Goal: Task Accomplishment & Management: Manage account settings

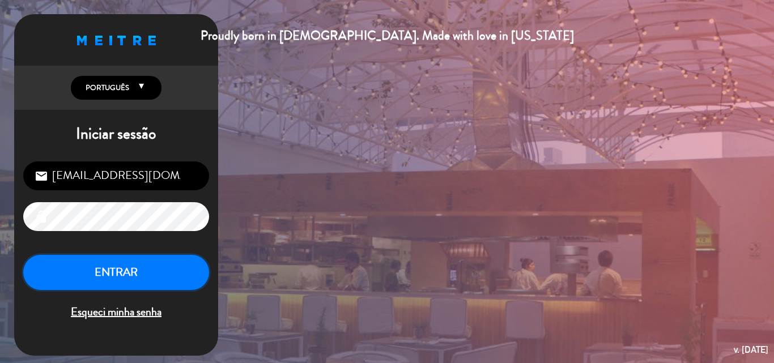
click at [111, 274] on button "ENTRAR" at bounding box center [116, 273] width 186 height 36
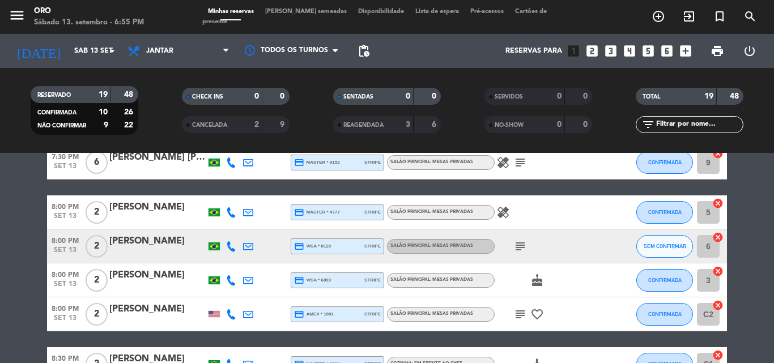
scroll to position [41, 0]
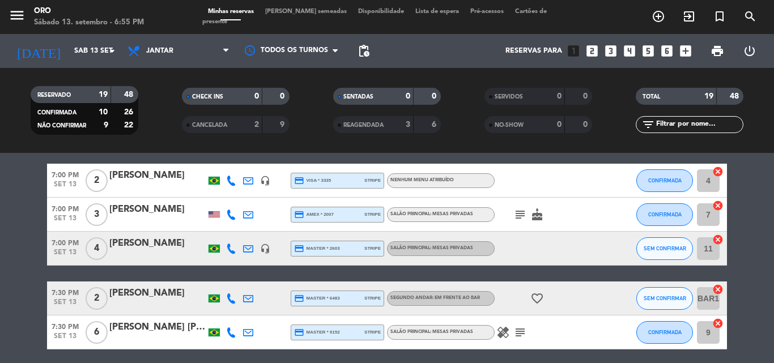
click at [410, 15] on span "Lista de espera" at bounding box center [437, 12] width 55 height 6
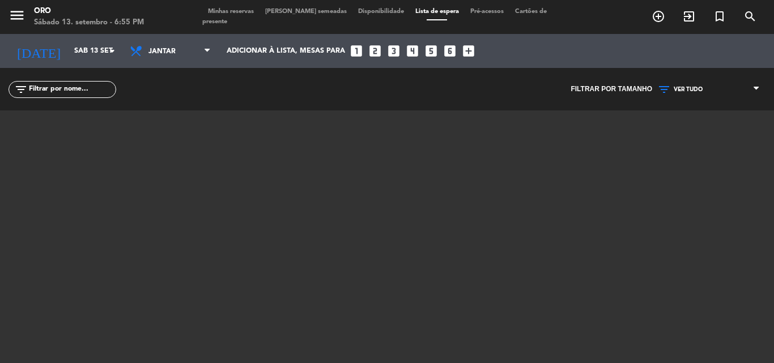
click at [225, 14] on span "Minhas reservas" at bounding box center [230, 12] width 57 height 6
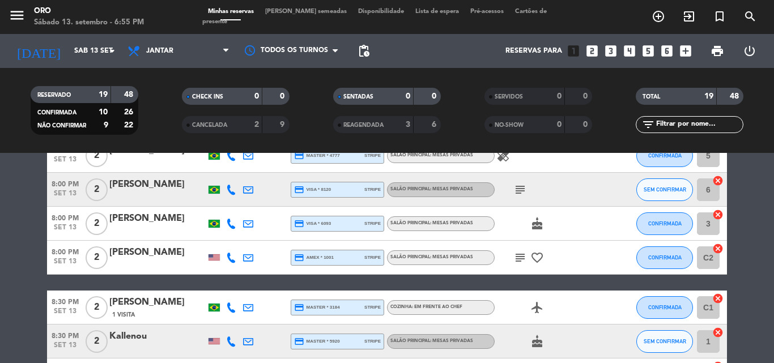
scroll to position [211, 0]
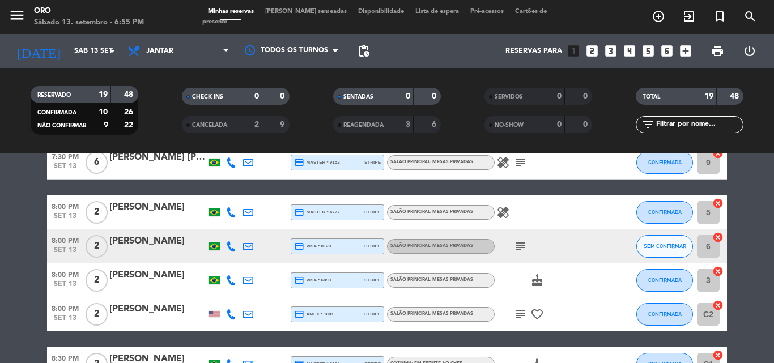
click at [520, 245] on icon "subject" at bounding box center [521, 247] width 14 height 14
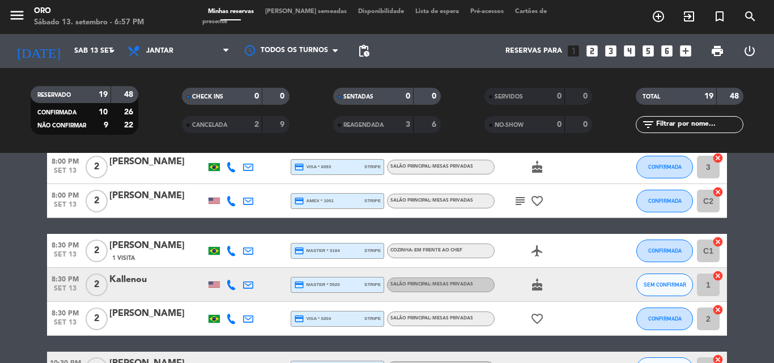
scroll to position [438, 0]
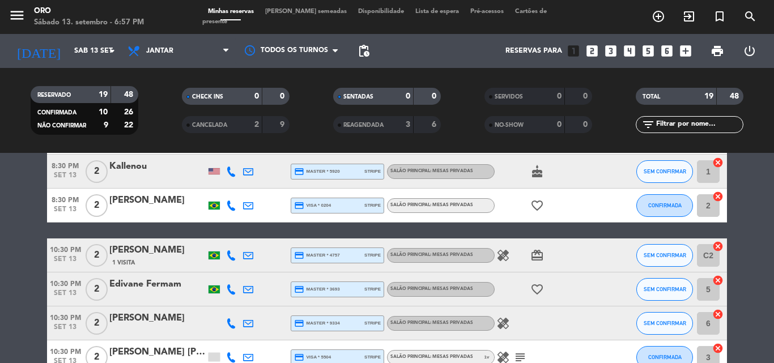
click at [504, 257] on icon "healing" at bounding box center [504, 256] width 14 height 14
click at [177, 250] on div "[PERSON_NAME]" at bounding box center [157, 250] width 96 height 15
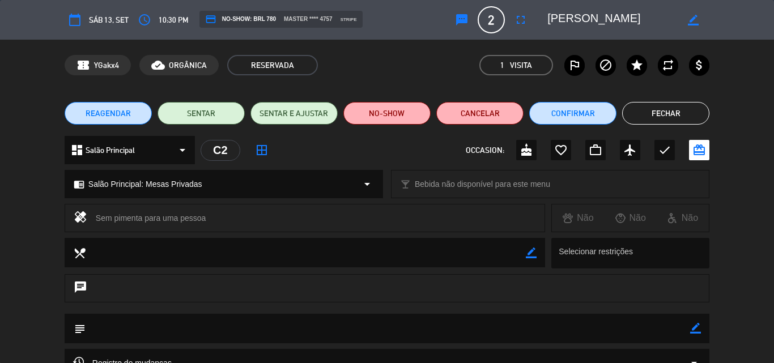
scroll to position [113, 0]
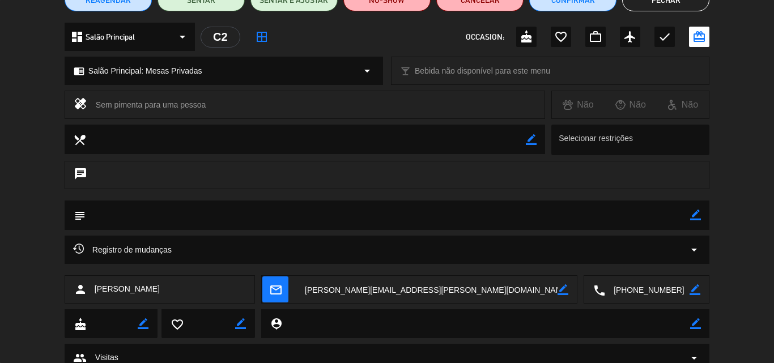
click at [693, 249] on icon "arrow_drop_down" at bounding box center [695, 250] width 14 height 14
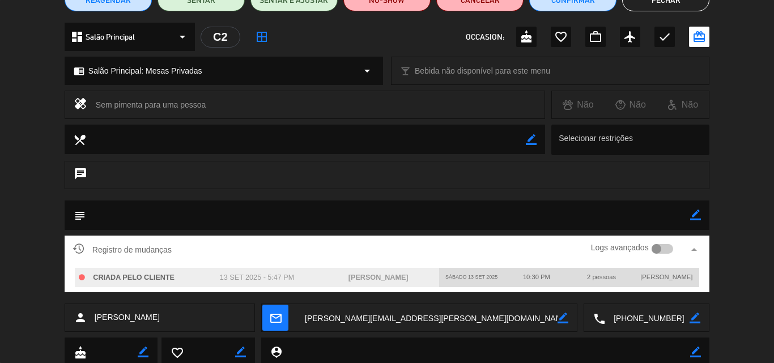
click at [657, 248] on div at bounding box center [657, 249] width 10 height 10
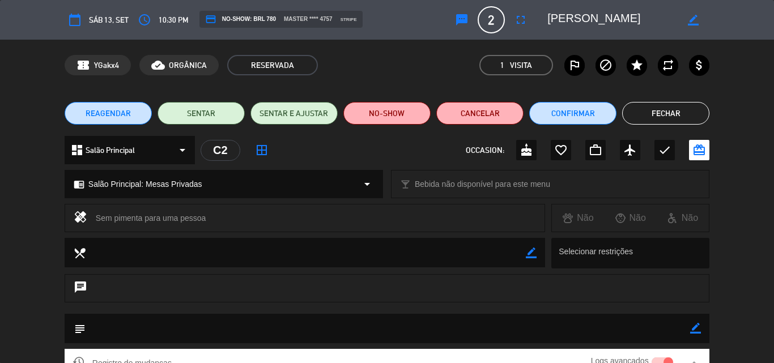
click at [661, 113] on button "Fechar" at bounding box center [666, 113] width 87 height 23
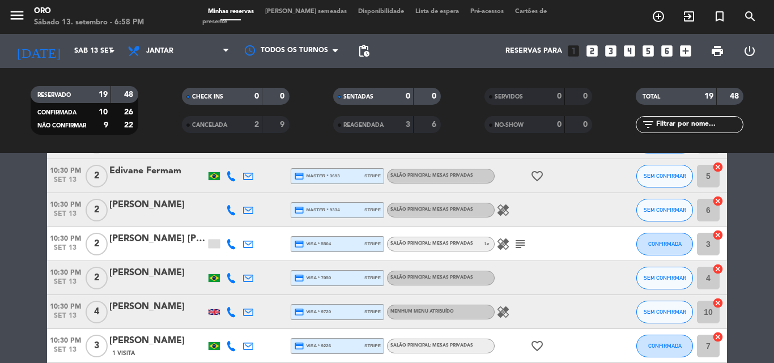
scroll to position [495, 0]
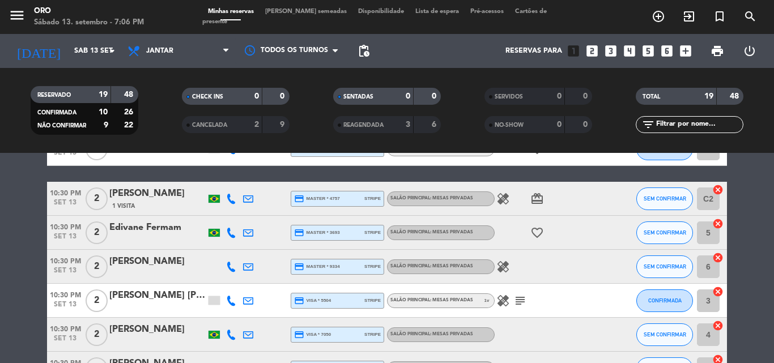
click at [186, 200] on div "[PERSON_NAME]" at bounding box center [157, 194] width 96 height 15
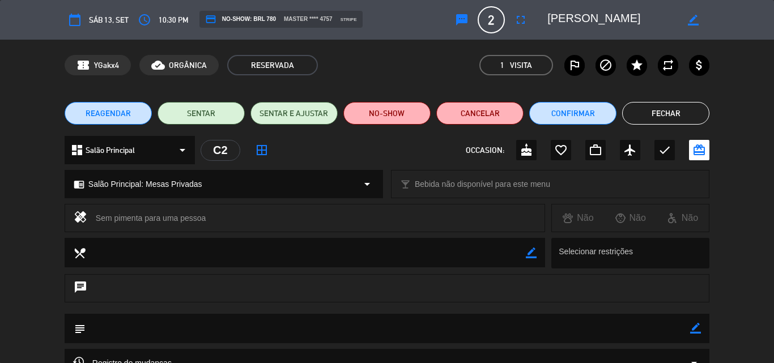
scroll to position [113, 0]
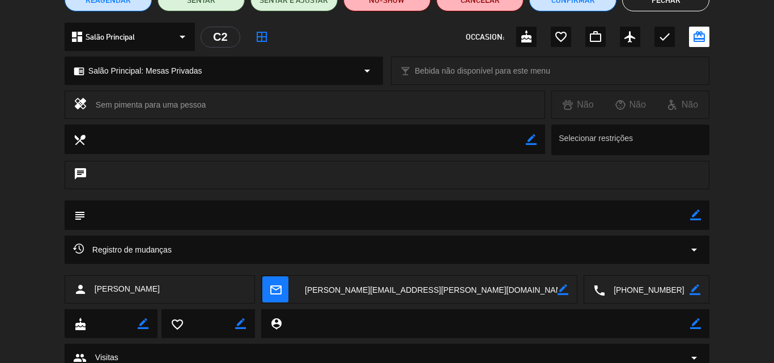
click at [693, 249] on icon "arrow_drop_down" at bounding box center [695, 250] width 14 height 14
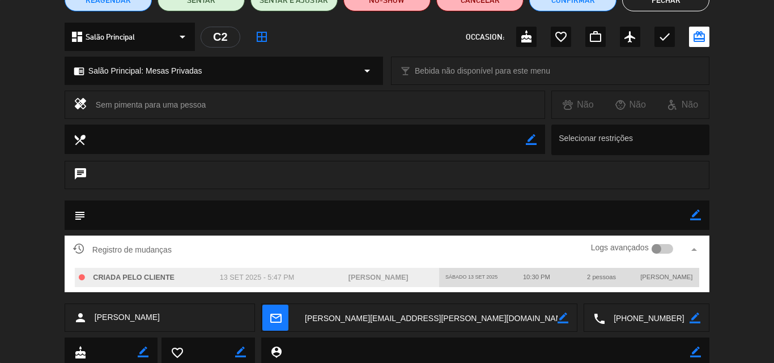
click at [657, 250] on div at bounding box center [657, 249] width 10 height 10
click at [666, 247] on div at bounding box center [669, 249] width 10 height 10
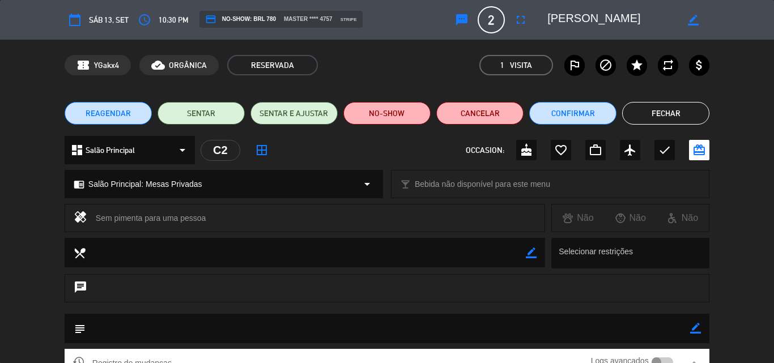
click at [658, 112] on button "Fechar" at bounding box center [666, 113] width 87 height 23
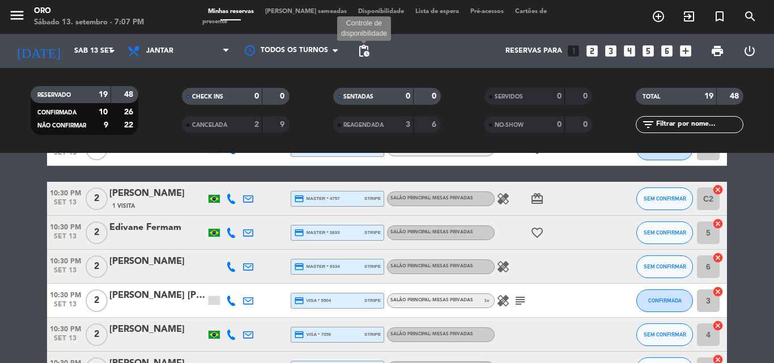
click at [362, 52] on span "pending_actions" at bounding box center [364, 51] width 14 height 14
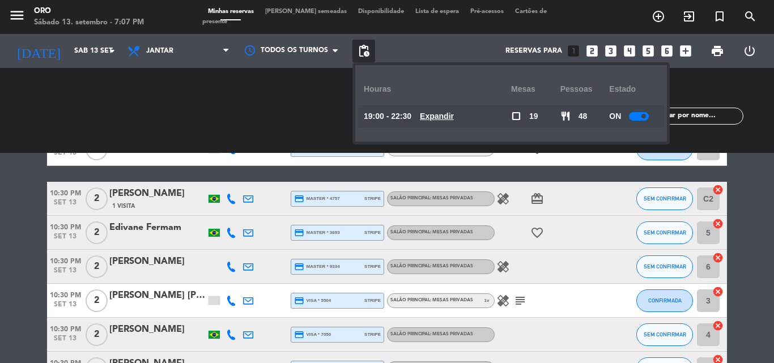
click at [444, 115] on u "Expandir" at bounding box center [437, 116] width 34 height 9
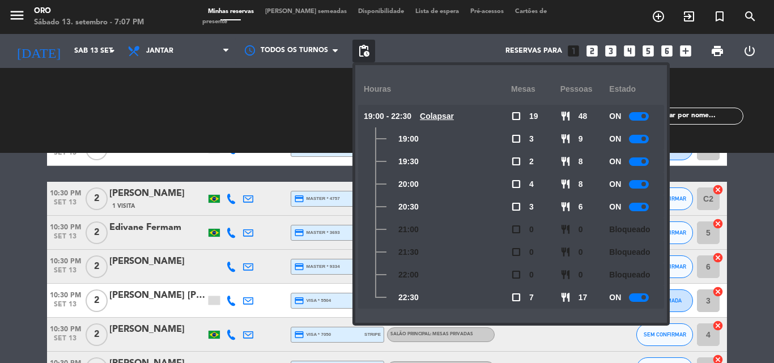
drag, startPoint x: 645, startPoint y: 298, endPoint x: 632, endPoint y: 298, distance: 13.0
click at [632, 298] on div at bounding box center [639, 298] width 20 height 9
click at [451, 115] on u "Colapsar" at bounding box center [437, 116] width 34 height 9
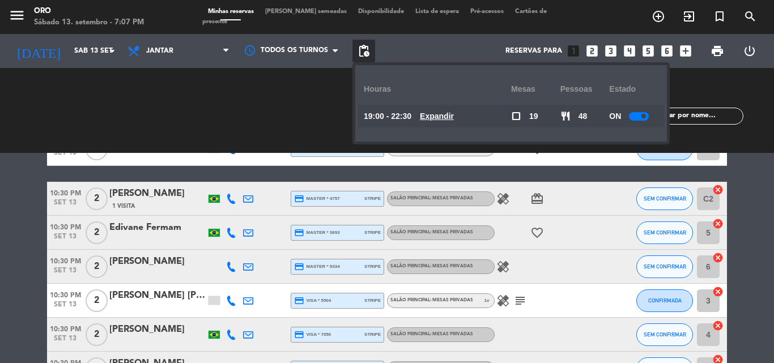
click at [244, 15] on span "Minhas reservas" at bounding box center [230, 12] width 57 height 6
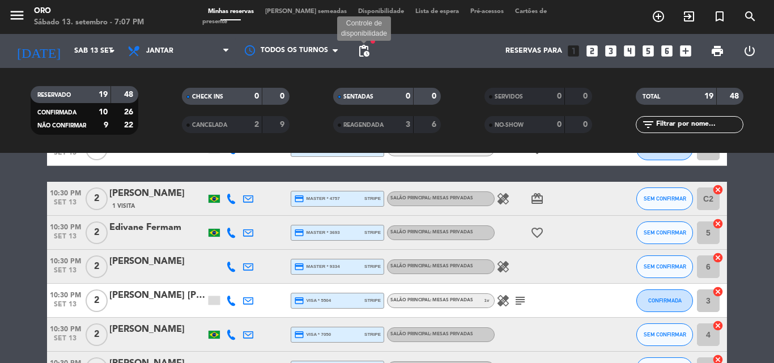
click at [365, 48] on span "pending_actions" at bounding box center [364, 51] width 14 height 14
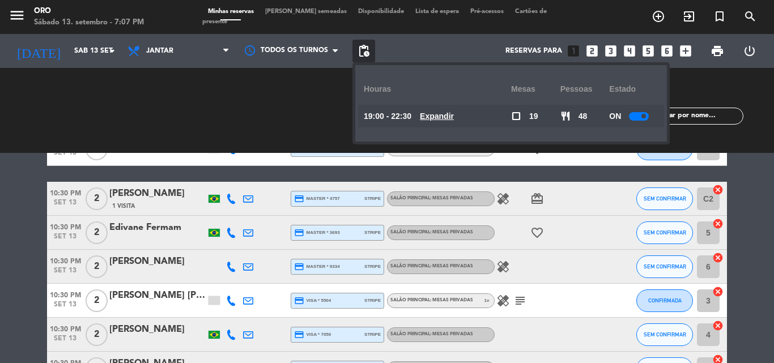
click at [441, 116] on u "Expandir" at bounding box center [437, 116] width 34 height 9
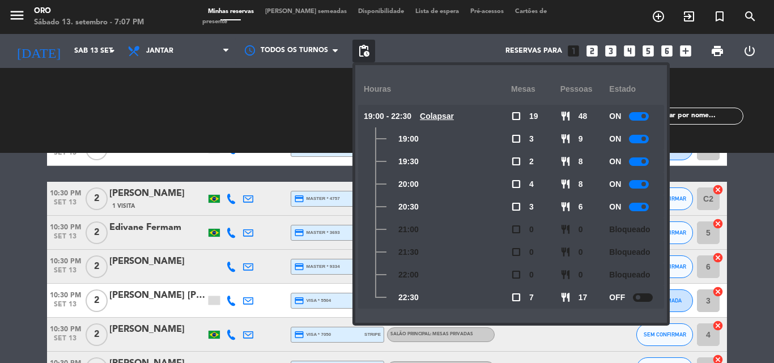
click at [649, 297] on div at bounding box center [643, 298] width 20 height 9
click at [247, 15] on span "Minhas reservas" at bounding box center [230, 12] width 57 height 6
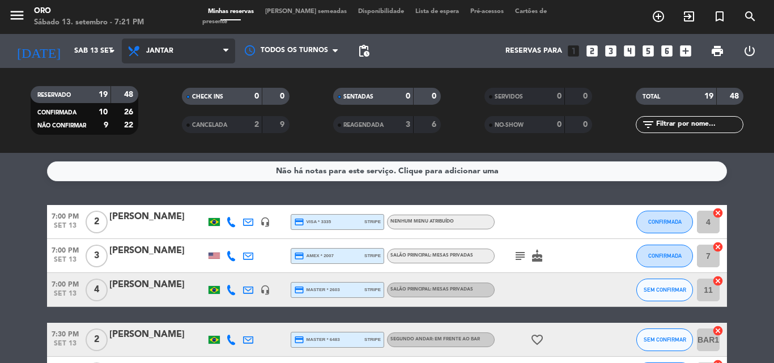
drag, startPoint x: 225, startPoint y: 50, endPoint x: 222, endPoint y: 66, distance: 16.0
click at [225, 51] on icon at bounding box center [225, 50] width 5 height 9
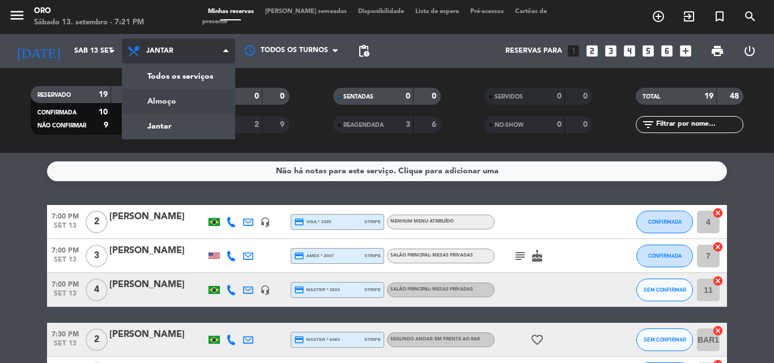
click at [176, 102] on div "menu Oro Sábado 13. setembro - 7:21 PM Minhas reservas Mesas semeadas Disponibi…" at bounding box center [387, 76] width 774 height 153
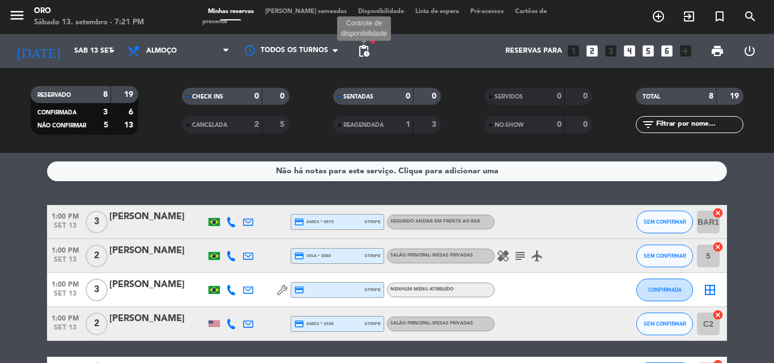
click at [360, 52] on span "pending_actions" at bounding box center [364, 51] width 14 height 14
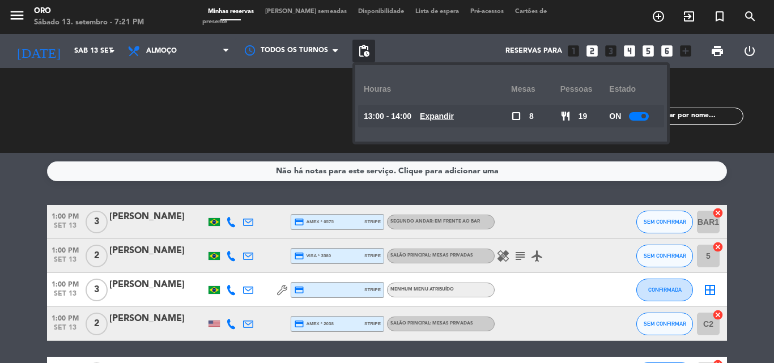
click at [443, 115] on u "Expandir" at bounding box center [437, 116] width 34 height 9
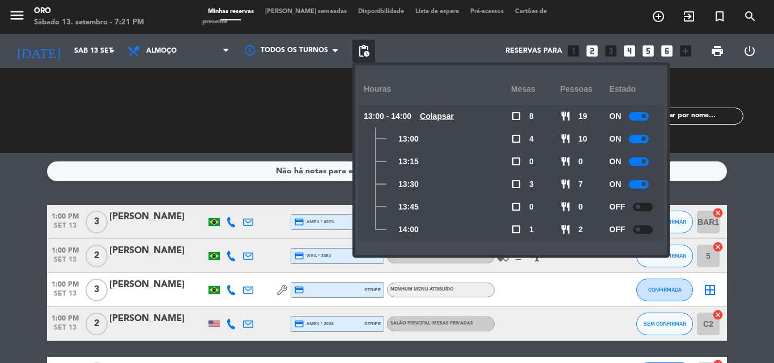
click at [443, 113] on u "Colapsar" at bounding box center [437, 116] width 34 height 9
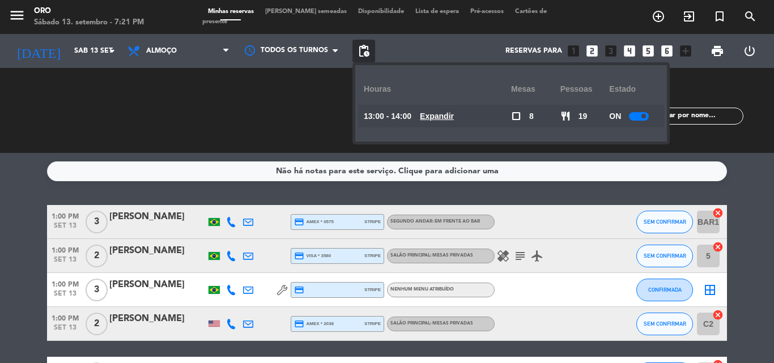
click at [232, 15] on span "Minhas reservas" at bounding box center [230, 12] width 57 height 6
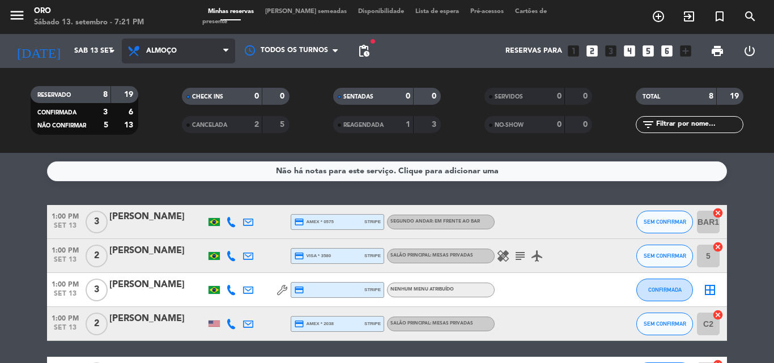
click at [227, 50] on icon at bounding box center [225, 50] width 5 height 9
click at [163, 125] on div "menu Oro Sábado 13. setembro - 7:21 PM Minhas reservas Mesas semeadas Disponibi…" at bounding box center [387, 76] width 774 height 153
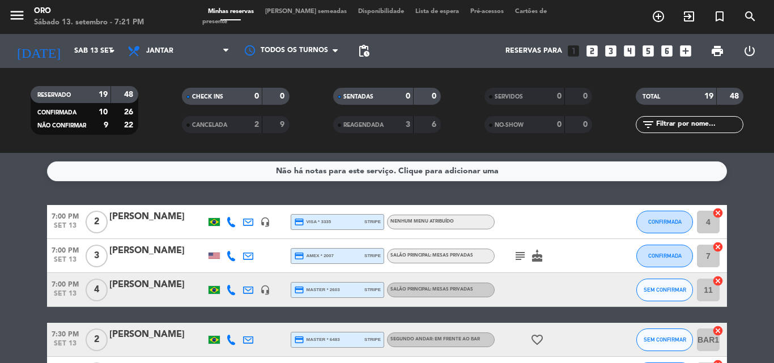
click at [410, 15] on span "Lista de espera" at bounding box center [437, 12] width 55 height 6
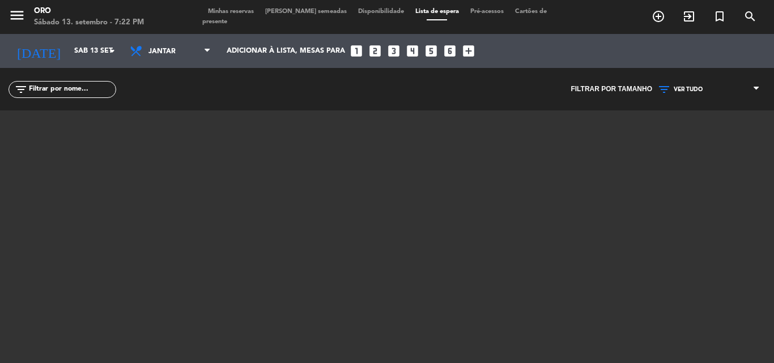
click at [253, 12] on div "Minhas reservas Mesas semeadas Disponibilidade Lista de espera Pré-acessos Cart…" at bounding box center [387, 17] width 370 height 20
click at [244, 15] on span "Minhas reservas" at bounding box center [230, 12] width 57 height 6
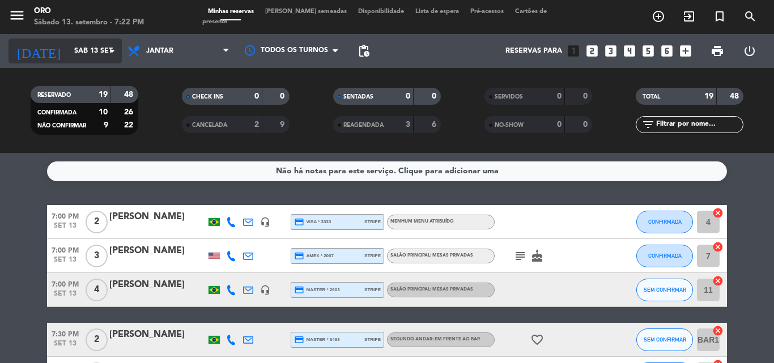
click at [111, 53] on icon "arrow_drop_down" at bounding box center [112, 51] width 14 height 14
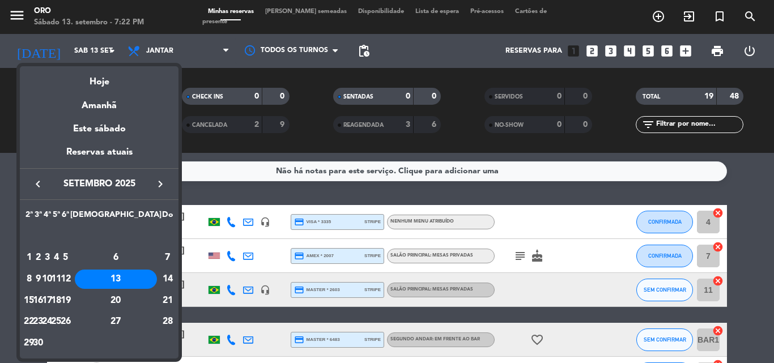
click at [43, 301] on div "16" at bounding box center [38, 300] width 9 height 19
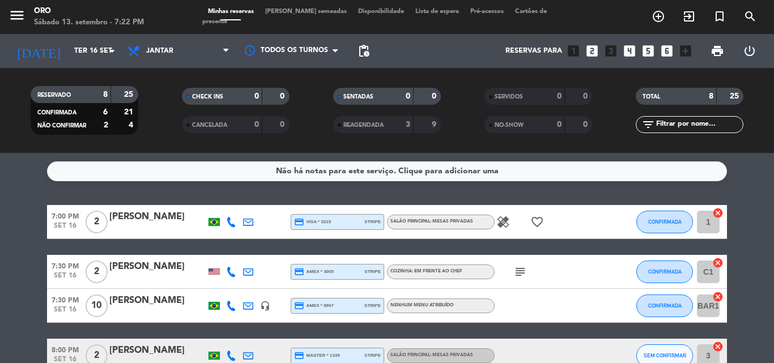
click at [518, 272] on icon "subject" at bounding box center [521, 272] width 14 height 14
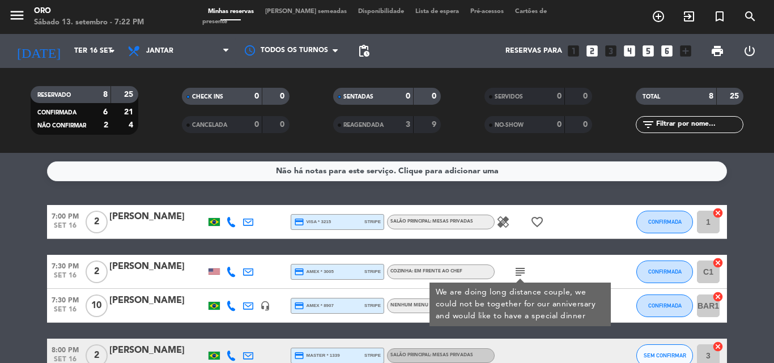
click at [518, 272] on icon "subject" at bounding box center [521, 272] width 14 height 14
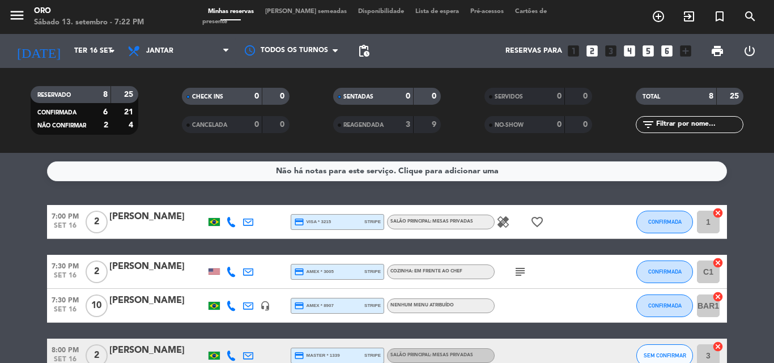
click at [503, 222] on icon "healing" at bounding box center [504, 222] width 14 height 14
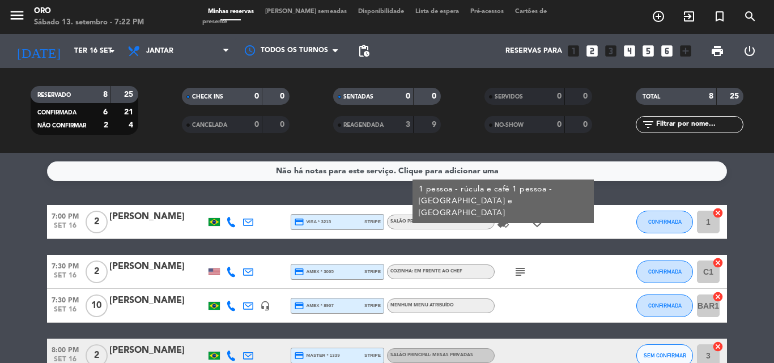
click at [503, 223] on icon "healing" at bounding box center [504, 222] width 14 height 14
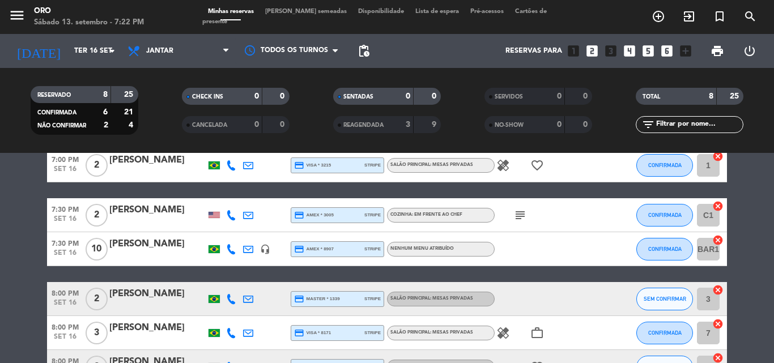
scroll to position [113, 0]
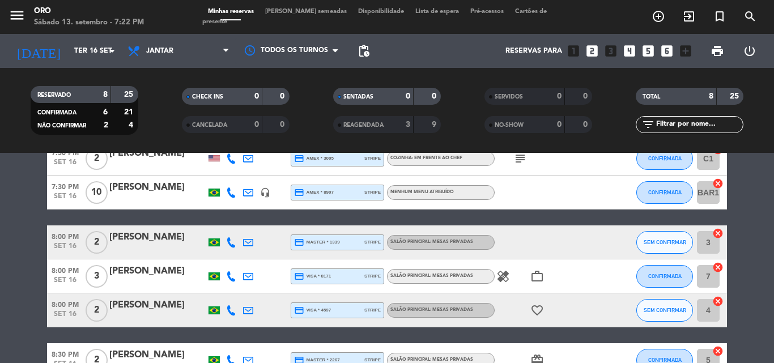
click at [505, 274] on icon "healing" at bounding box center [504, 277] width 14 height 14
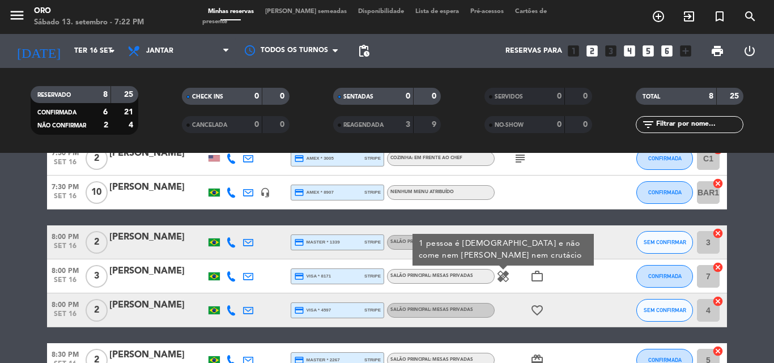
click at [505, 274] on icon "healing" at bounding box center [504, 277] width 14 height 14
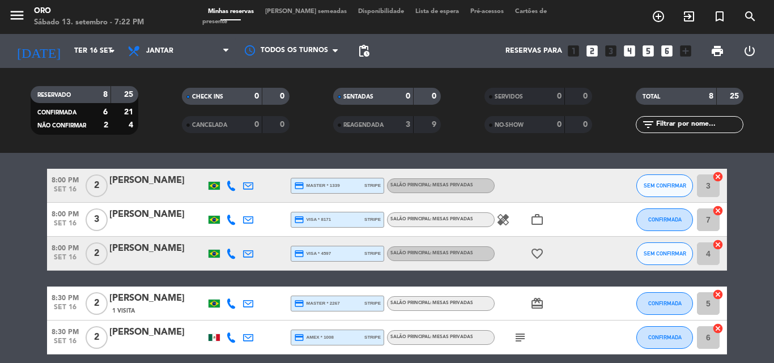
scroll to position [218, 0]
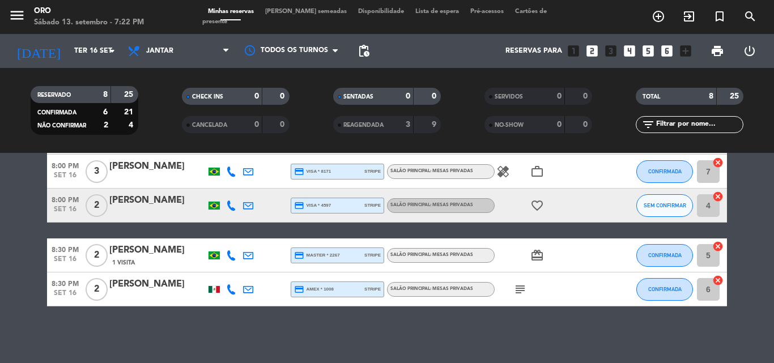
click at [518, 287] on icon "subject" at bounding box center [521, 290] width 14 height 14
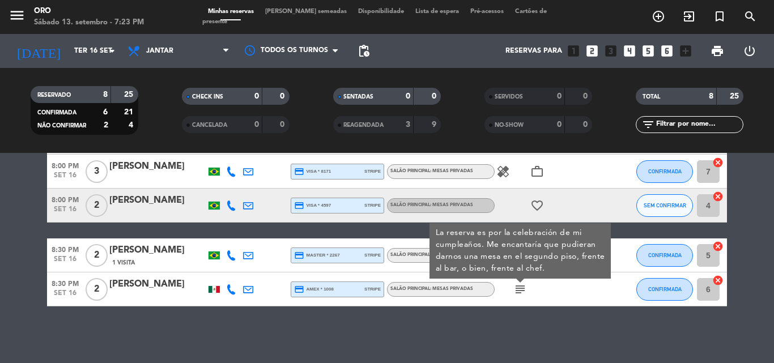
click at [518, 290] on icon "subject" at bounding box center [521, 290] width 14 height 14
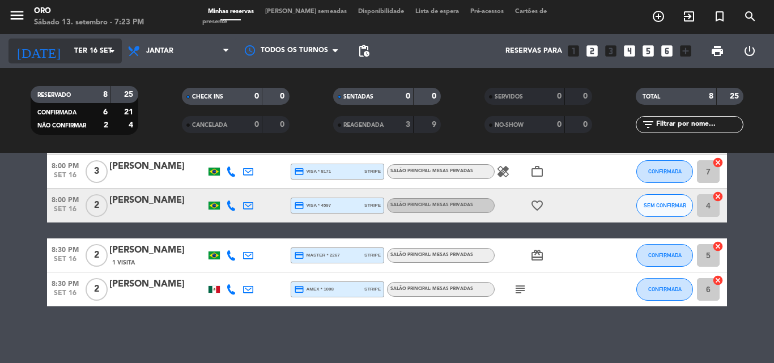
click at [113, 51] on icon "arrow_drop_down" at bounding box center [112, 51] width 14 height 14
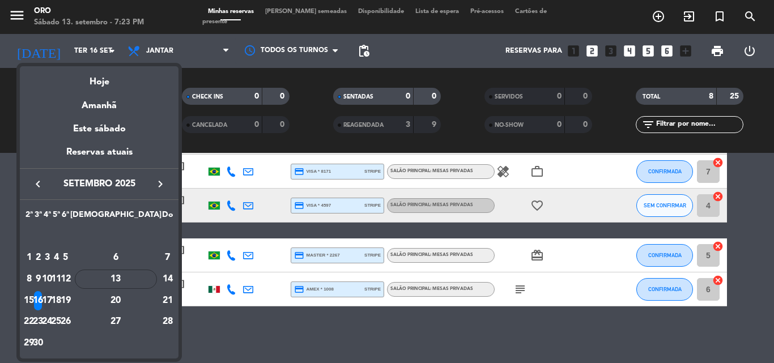
click at [52, 302] on div "17" at bounding box center [47, 300] width 9 height 19
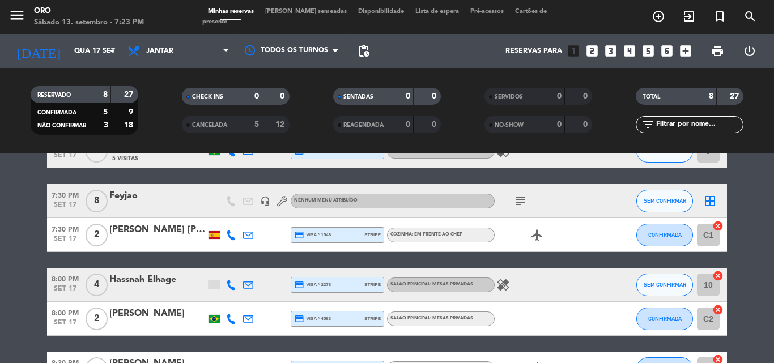
scroll to position [0, 0]
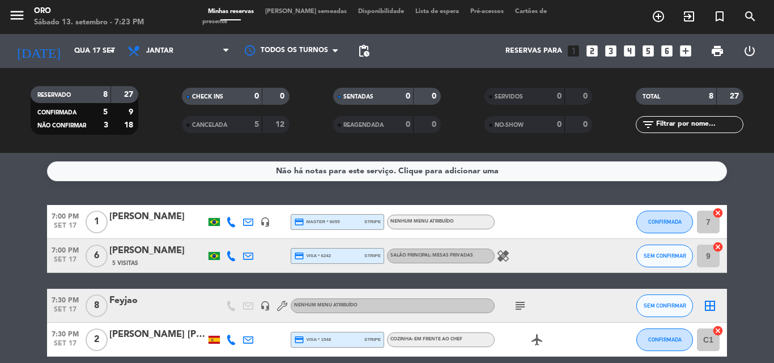
click at [518, 305] on icon "subject" at bounding box center [521, 306] width 14 height 14
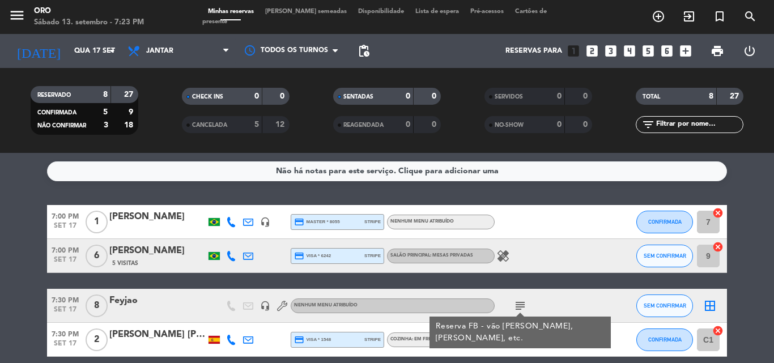
click at [506, 257] on icon "healing" at bounding box center [504, 256] width 14 height 14
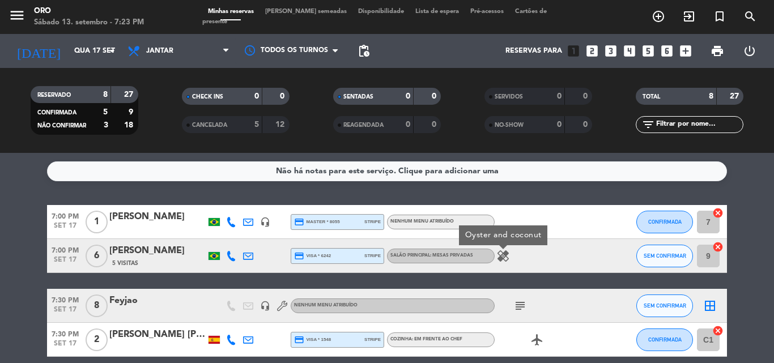
scroll to position [113, 0]
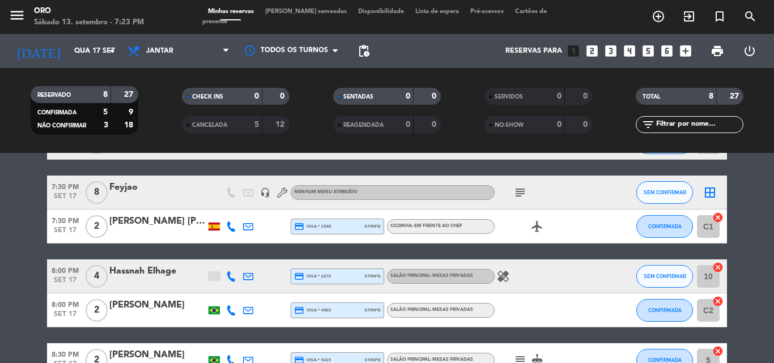
click at [503, 274] on icon "healing" at bounding box center [504, 277] width 14 height 14
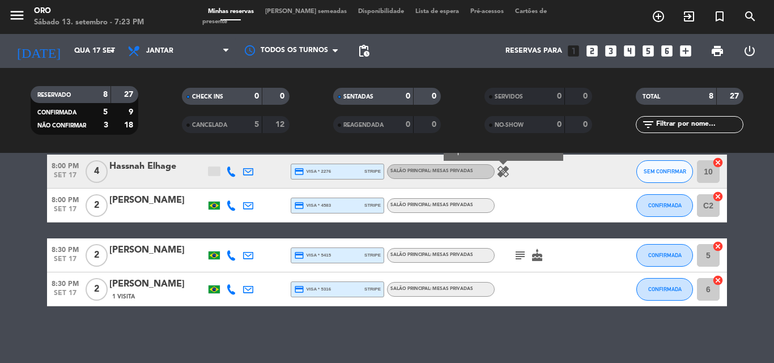
click at [520, 255] on icon "subject" at bounding box center [521, 256] width 14 height 14
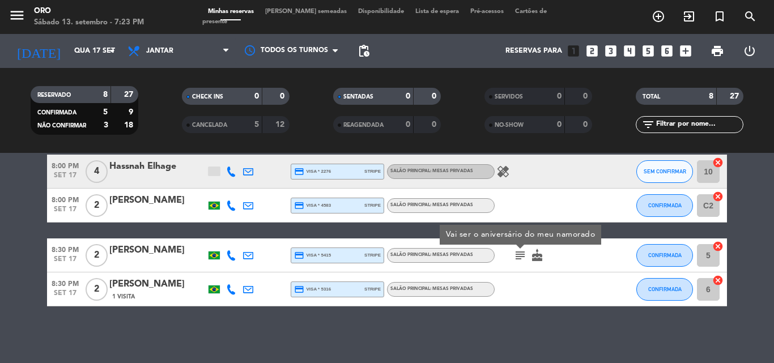
click at [518, 254] on icon "subject" at bounding box center [521, 256] width 14 height 14
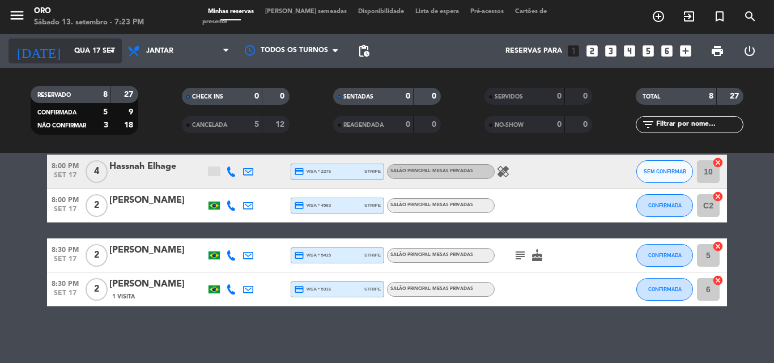
click at [113, 50] on icon "arrow_drop_down" at bounding box center [112, 51] width 14 height 14
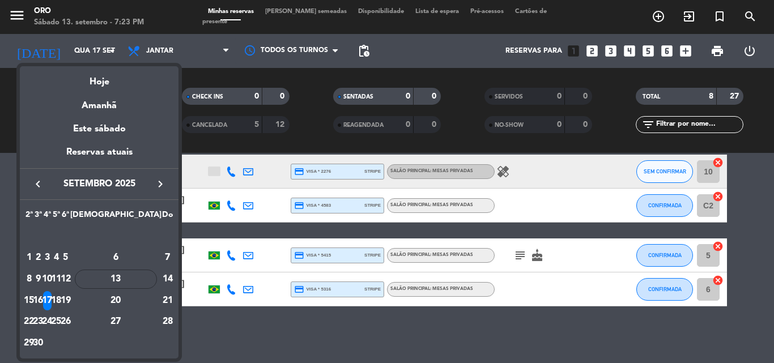
click at [61, 300] on div "18" at bounding box center [56, 300] width 9 height 19
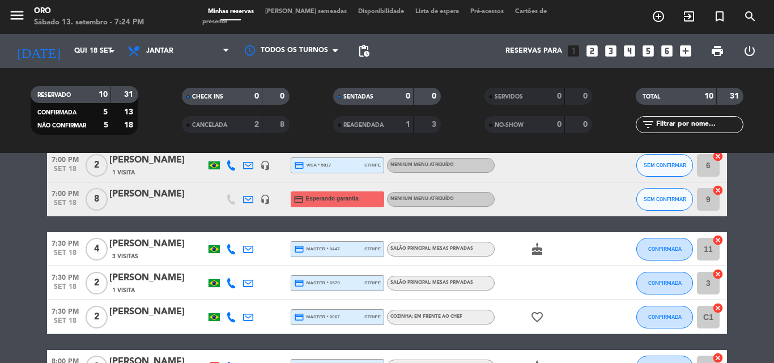
scroll to position [170, 0]
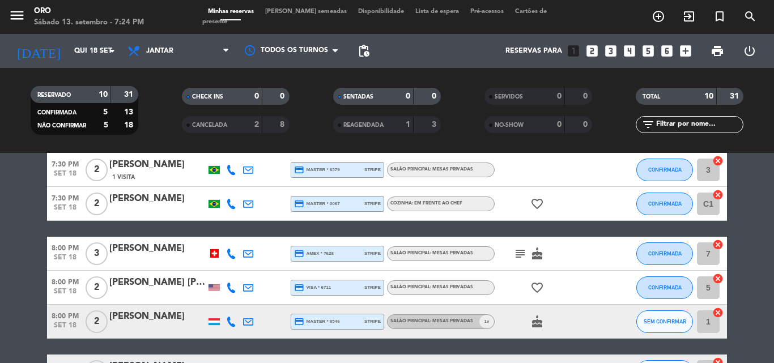
click at [522, 254] on icon "subject" at bounding box center [521, 254] width 14 height 14
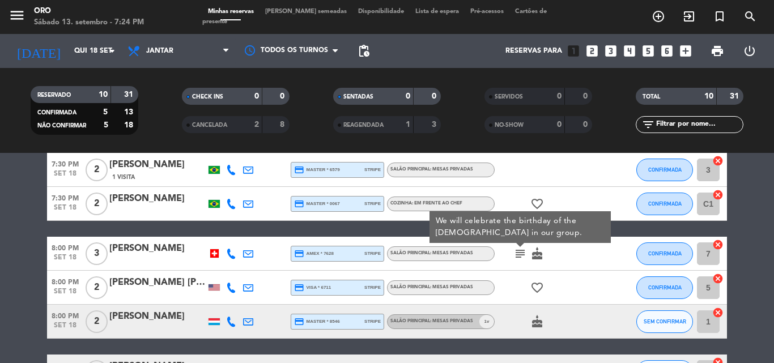
click at [522, 254] on icon "subject" at bounding box center [521, 254] width 14 height 14
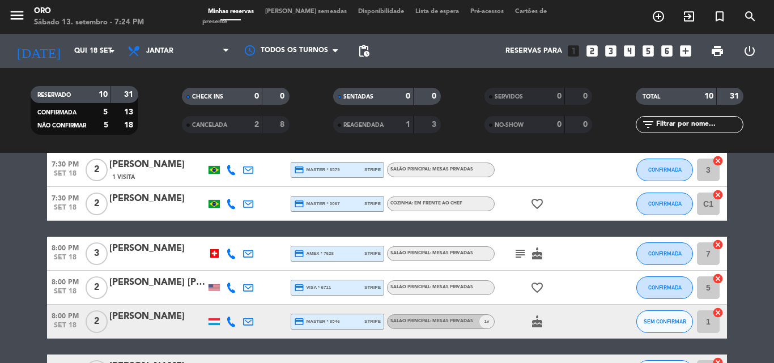
scroll to position [283, 0]
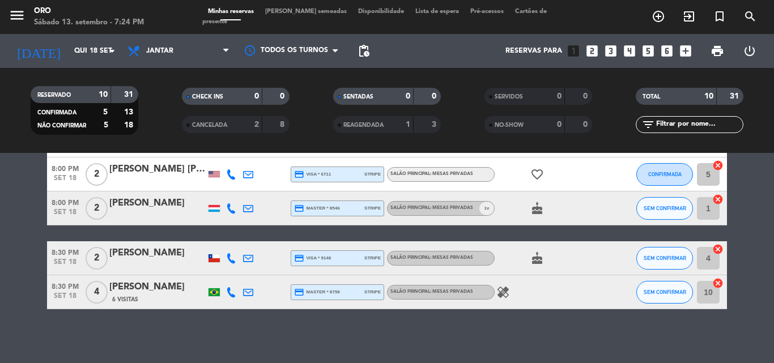
click at [504, 291] on icon "healing" at bounding box center [504, 293] width 14 height 14
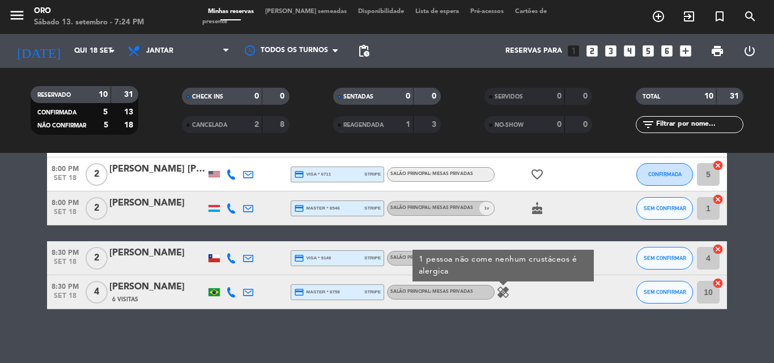
click at [502, 290] on icon "healing" at bounding box center [504, 293] width 14 height 14
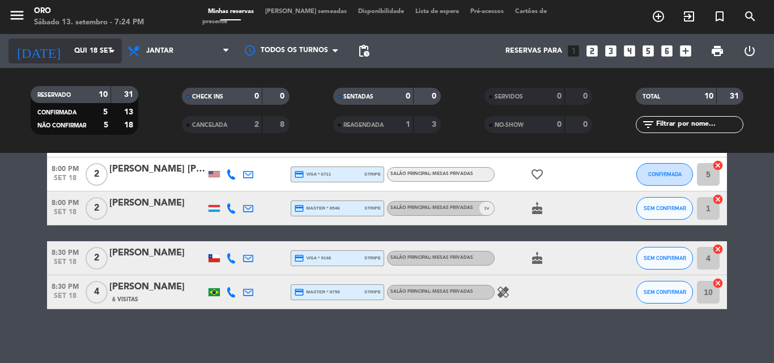
click at [113, 52] on icon "arrow_drop_down" at bounding box center [112, 51] width 14 height 14
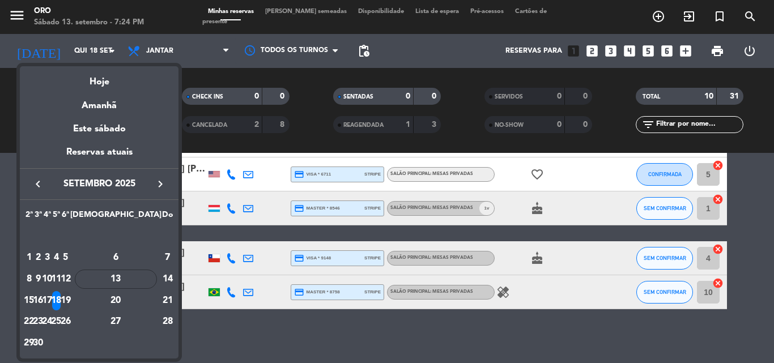
click at [70, 302] on div "19" at bounding box center [65, 300] width 9 height 19
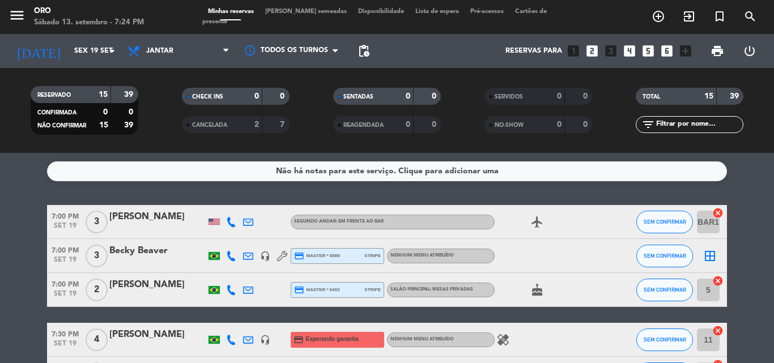
scroll to position [113, 0]
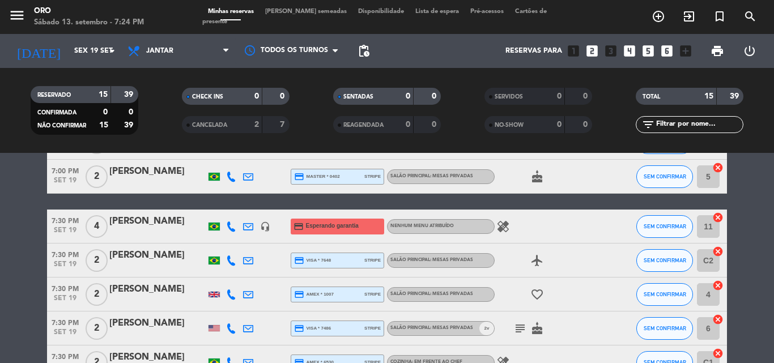
click at [505, 227] on icon "healing" at bounding box center [504, 227] width 14 height 14
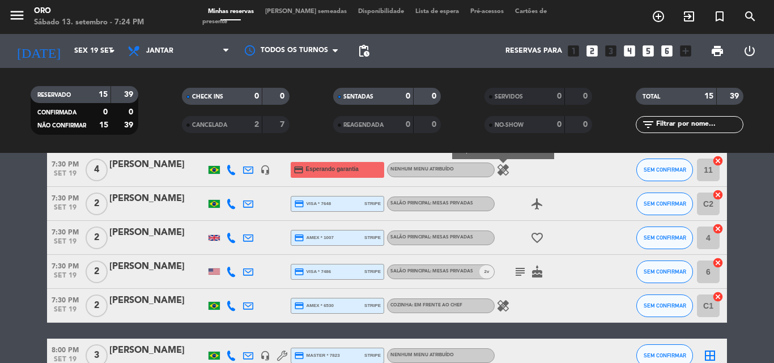
click at [518, 271] on icon "subject" at bounding box center [521, 272] width 14 height 14
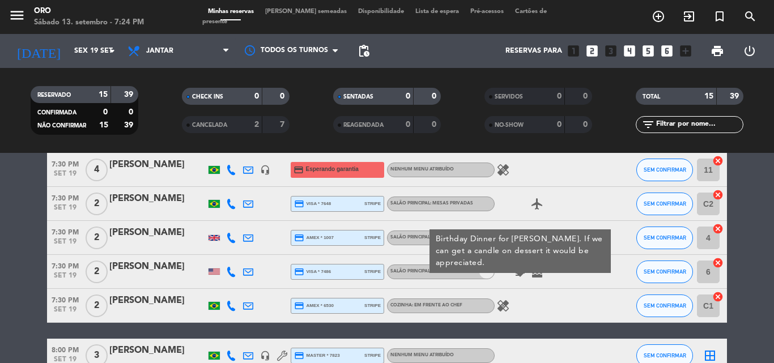
click at [518, 273] on icon "subject" at bounding box center [521, 272] width 14 height 14
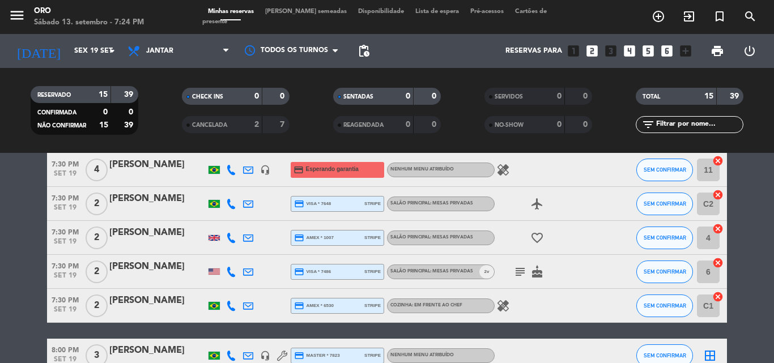
click at [506, 308] on icon "healing" at bounding box center [504, 306] width 14 height 14
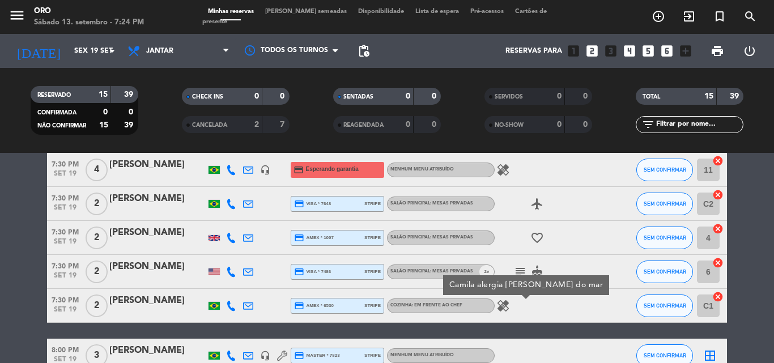
click at [506, 308] on icon "healing" at bounding box center [504, 306] width 14 height 14
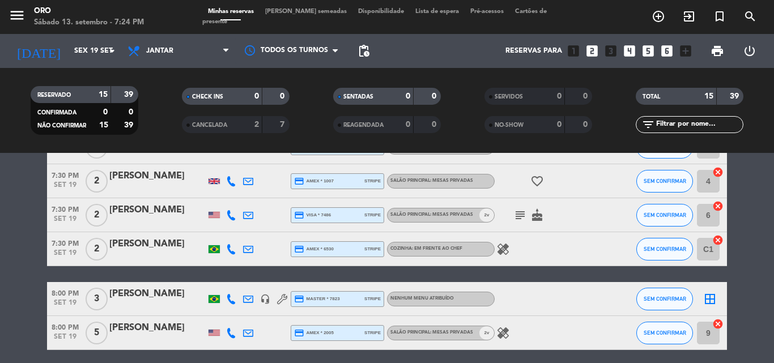
scroll to position [283, 0]
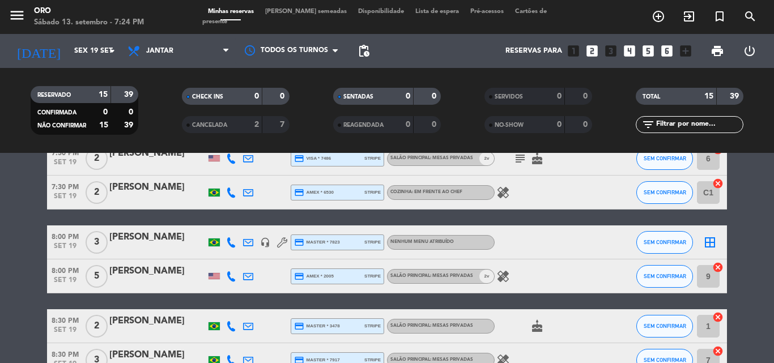
click at [504, 276] on icon "healing" at bounding box center [504, 277] width 14 height 14
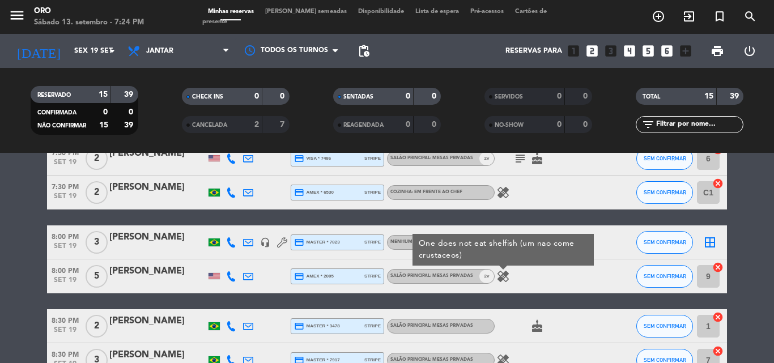
click at [504, 276] on icon "healing" at bounding box center [504, 277] width 14 height 14
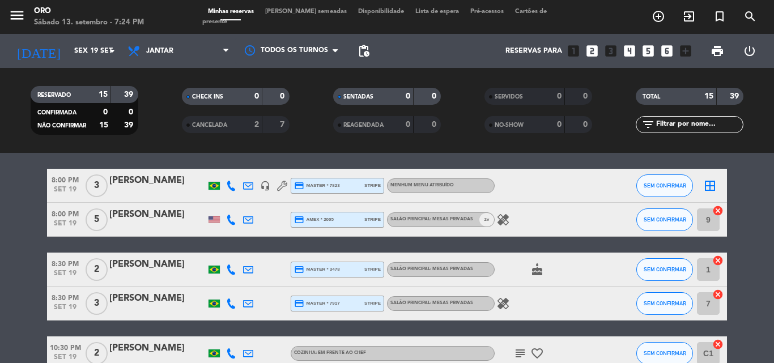
scroll to position [397, 0]
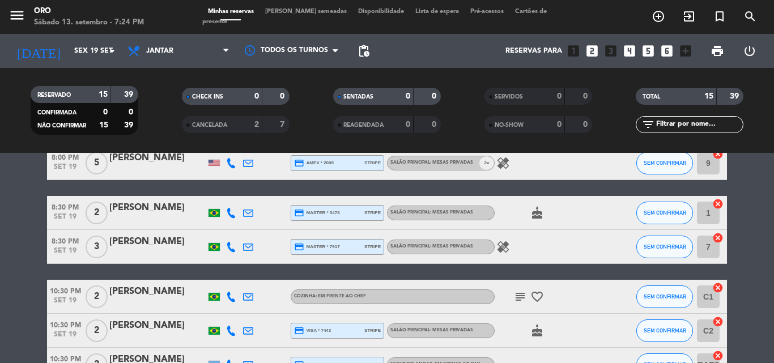
click at [504, 248] on icon "healing" at bounding box center [504, 247] width 14 height 14
click at [522, 298] on icon "subject" at bounding box center [521, 297] width 14 height 14
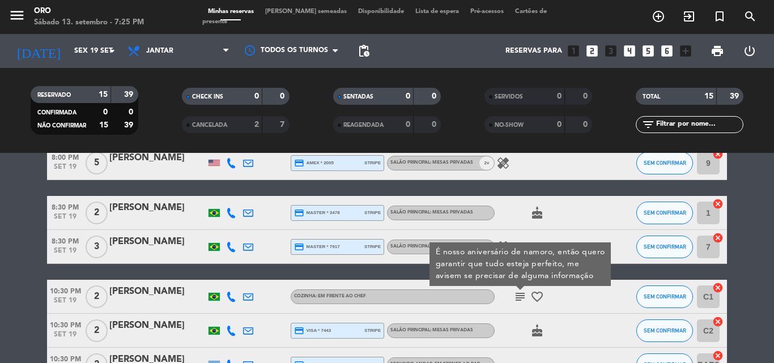
click at [522, 298] on icon "subject" at bounding box center [521, 297] width 14 height 14
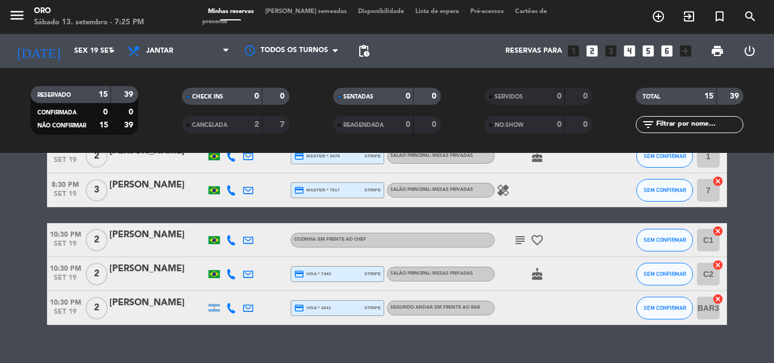
scroll to position [472, 0]
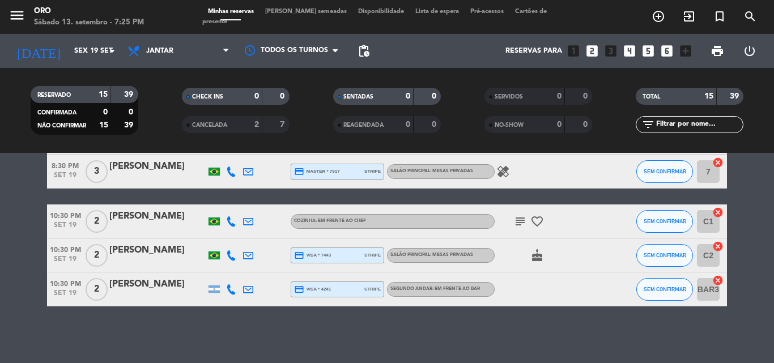
click at [521, 222] on icon "subject" at bounding box center [521, 222] width 14 height 14
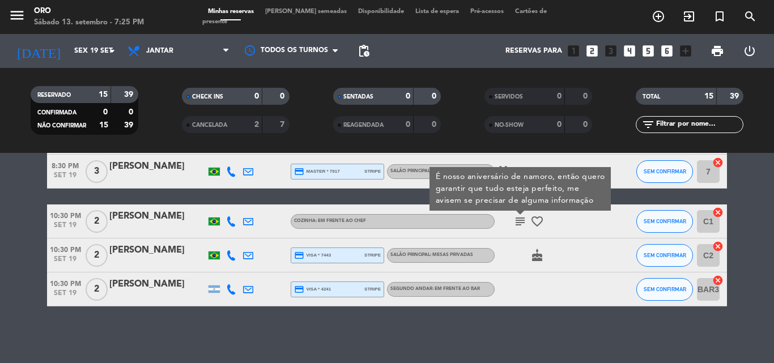
click at [520, 224] on icon "subject" at bounding box center [521, 222] width 14 height 14
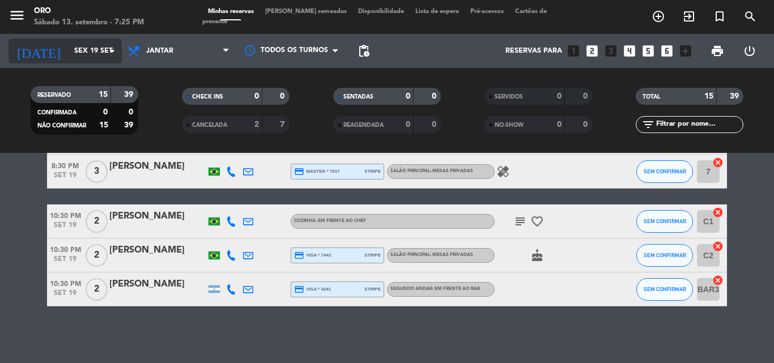
click at [113, 50] on icon "arrow_drop_down" at bounding box center [112, 51] width 14 height 14
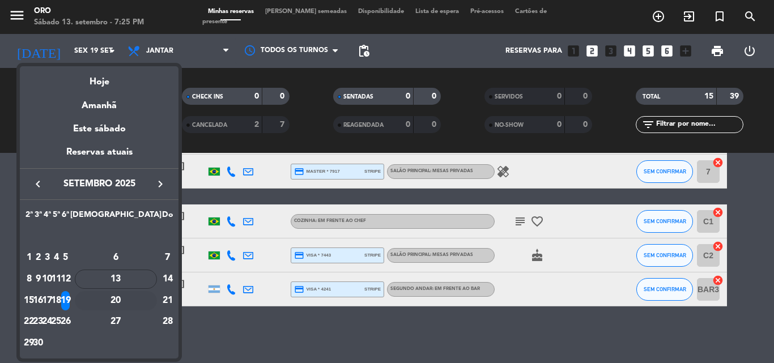
click at [144, 299] on div "20" at bounding box center [116, 300] width 82 height 19
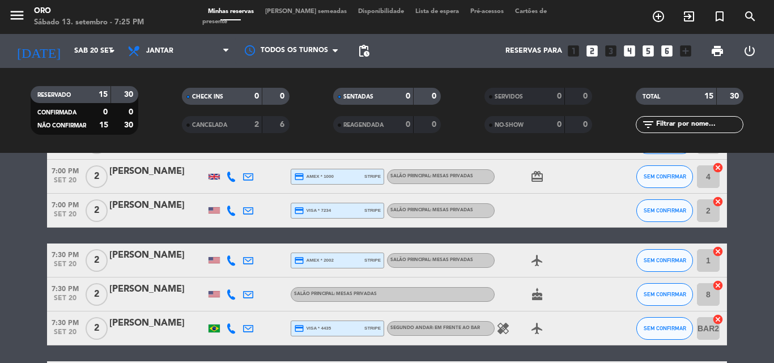
scroll to position [170, 0]
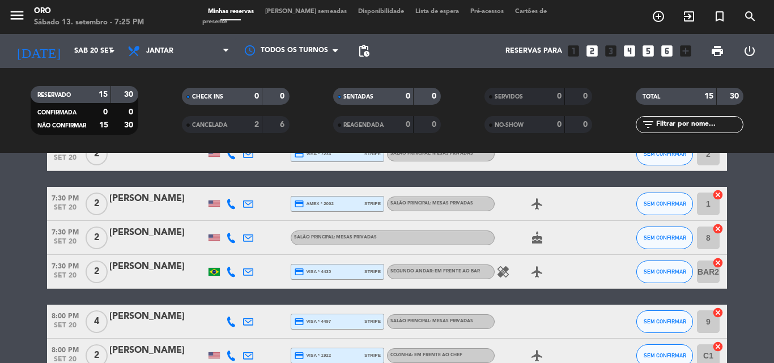
click at [503, 272] on icon "healing" at bounding box center [504, 272] width 14 height 14
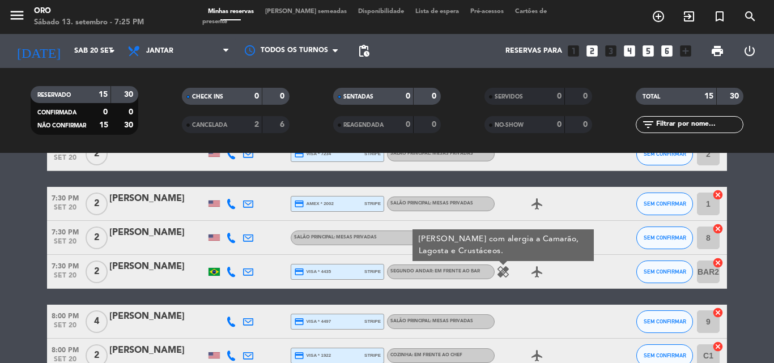
click at [503, 272] on icon "healing" at bounding box center [504, 272] width 14 height 14
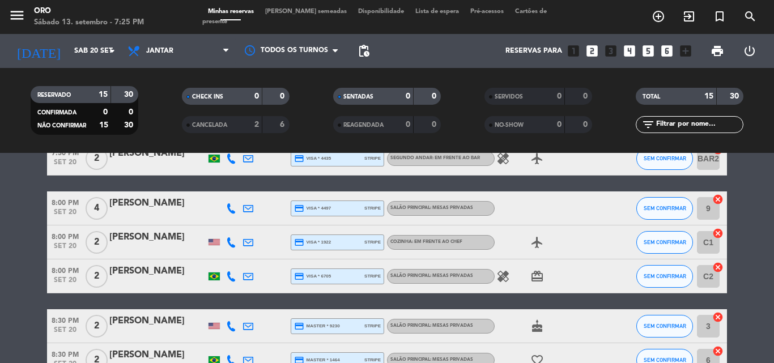
scroll to position [340, 0]
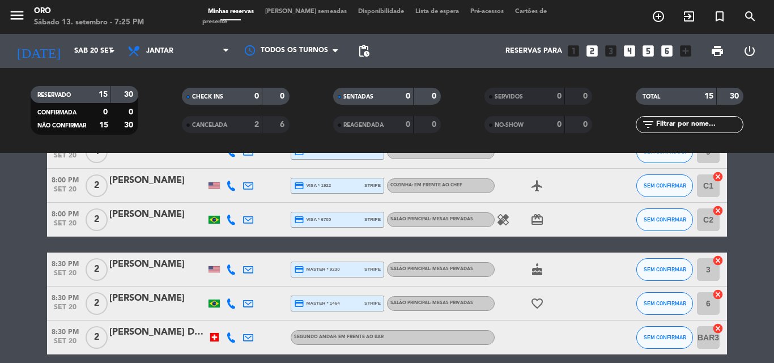
click at [503, 218] on icon "healing" at bounding box center [504, 220] width 14 height 14
click at [502, 219] on icon "healing" at bounding box center [504, 220] width 14 height 14
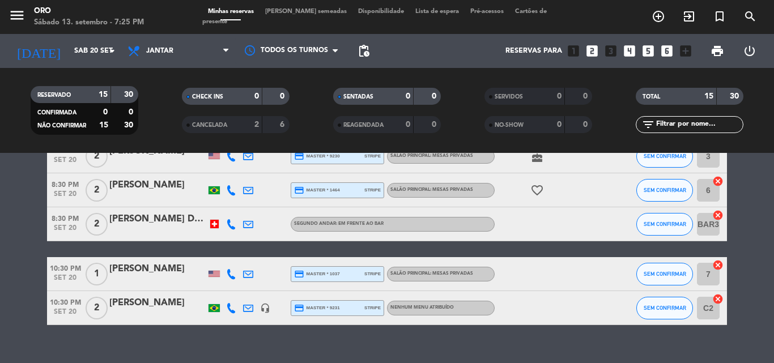
scroll to position [472, 0]
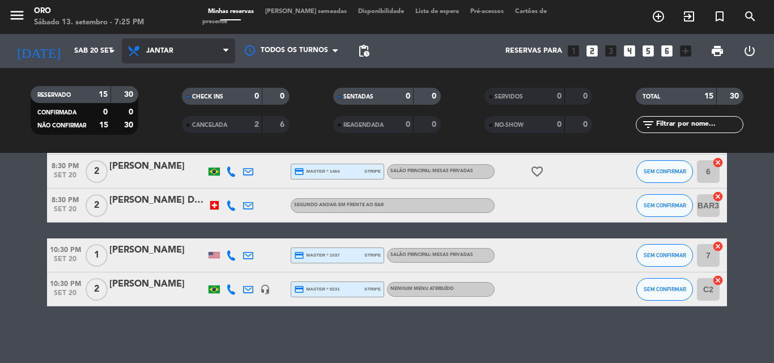
click at [226, 50] on icon at bounding box center [225, 50] width 5 height 9
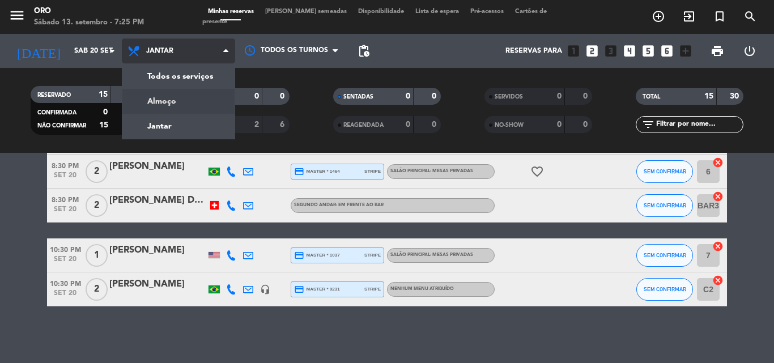
click at [158, 101] on div "menu Oro Sábado 13. setembro - 7:25 PM Minhas reservas Mesas semeadas Disponibi…" at bounding box center [387, 76] width 774 height 153
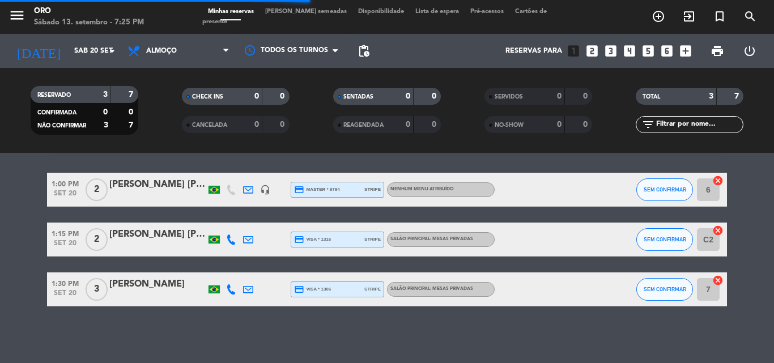
scroll to position [32, 0]
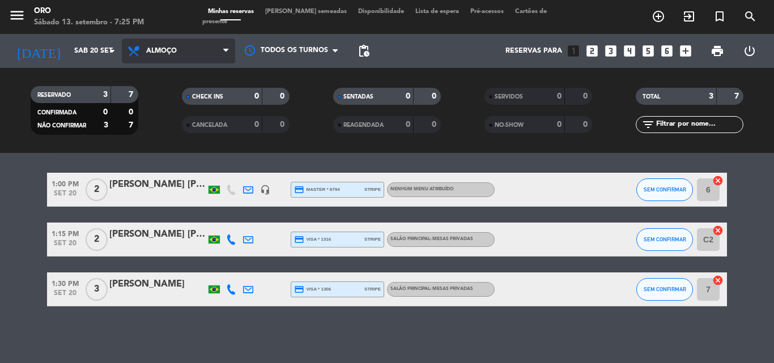
click at [226, 50] on icon at bounding box center [225, 50] width 5 height 9
click at [168, 124] on div "menu Oro Sábado 13. setembro - 7:26 PM Minhas reservas Mesas semeadas Disponibi…" at bounding box center [387, 76] width 774 height 153
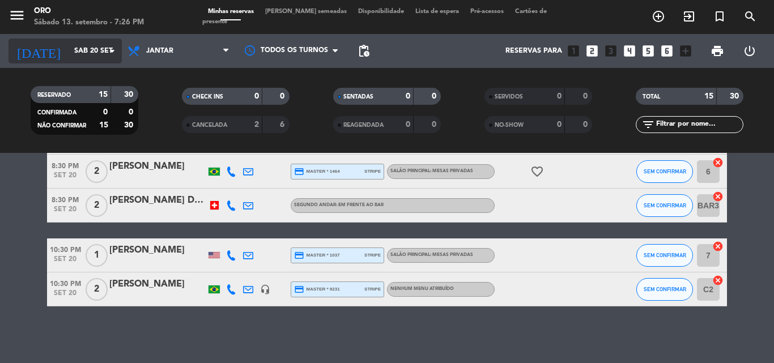
click at [112, 51] on icon "arrow_drop_down" at bounding box center [112, 51] width 14 height 14
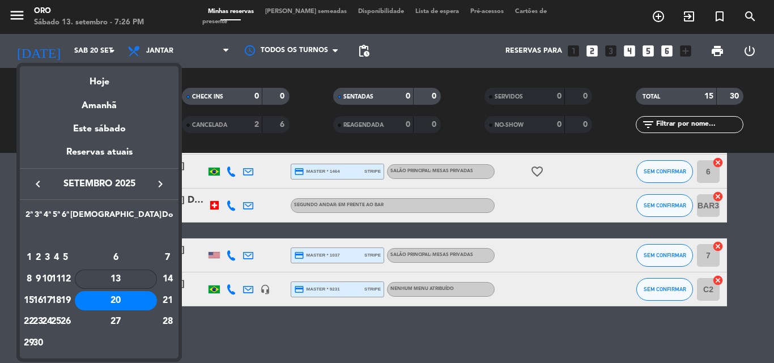
click at [143, 281] on div "13" at bounding box center [116, 279] width 82 height 19
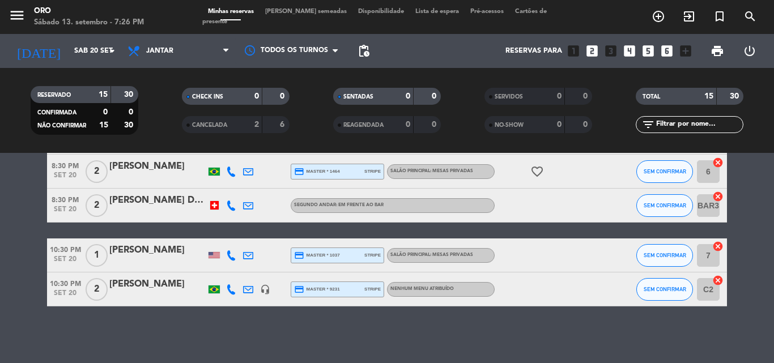
type input "Sáb 13 set"
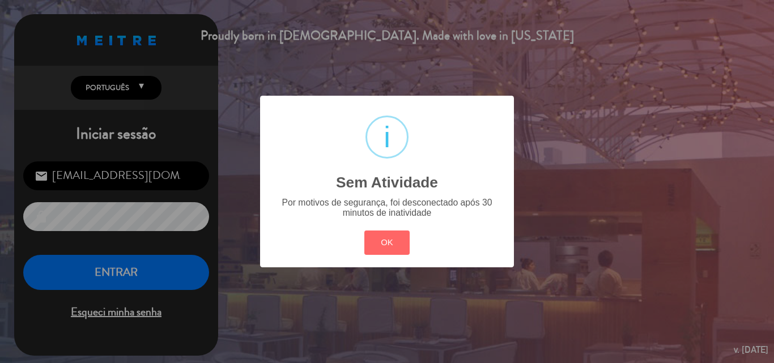
click at [123, 270] on div "? ! i Sem Atividade × Por motivos de segurança, foi desconectado após 30 minuto…" at bounding box center [387, 181] width 774 height 363
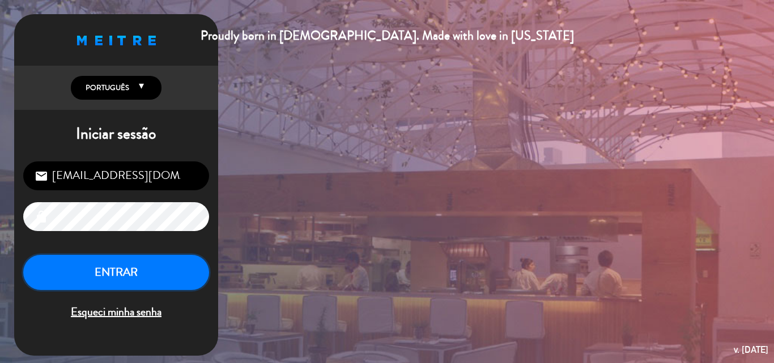
click at [121, 273] on button "ENTRAR" at bounding box center [116, 273] width 186 height 36
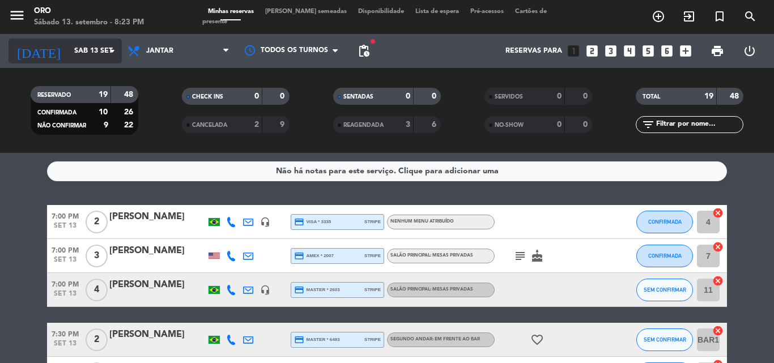
click at [111, 51] on icon "arrow_drop_down" at bounding box center [112, 51] width 14 height 14
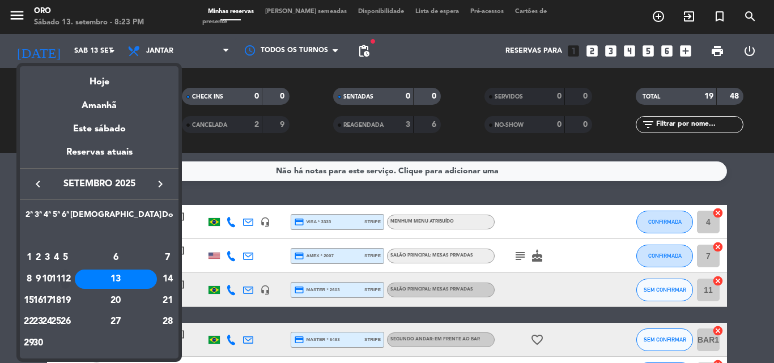
click at [70, 278] on div "12" at bounding box center [65, 279] width 9 height 19
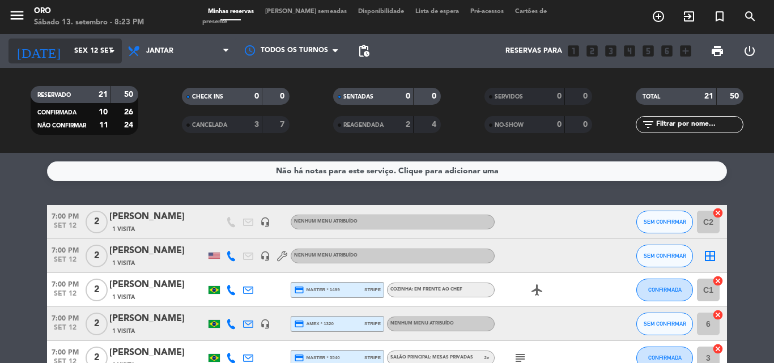
click at [111, 50] on icon "arrow_drop_down" at bounding box center [112, 51] width 14 height 14
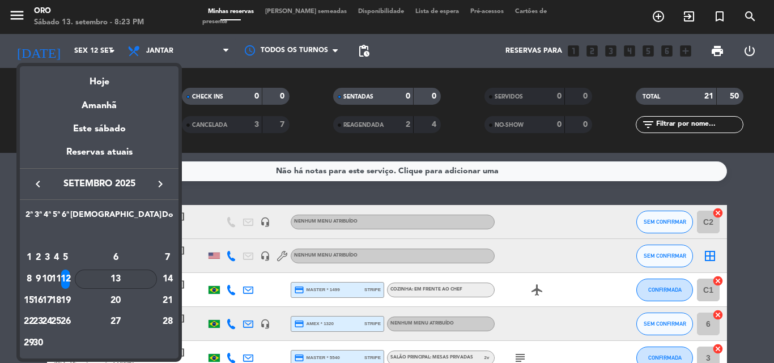
click at [147, 278] on div "13" at bounding box center [116, 279] width 82 height 19
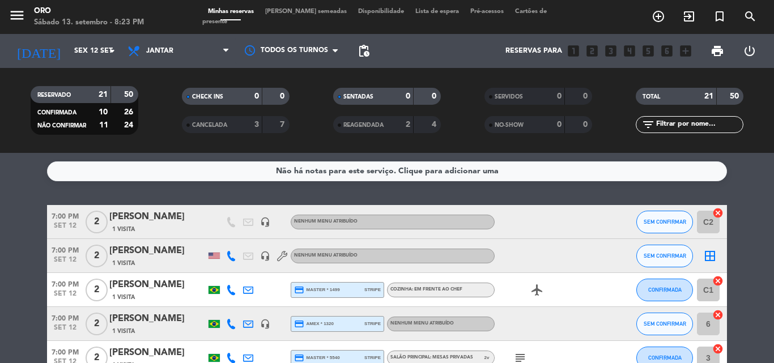
type input "Sáb 13 set"
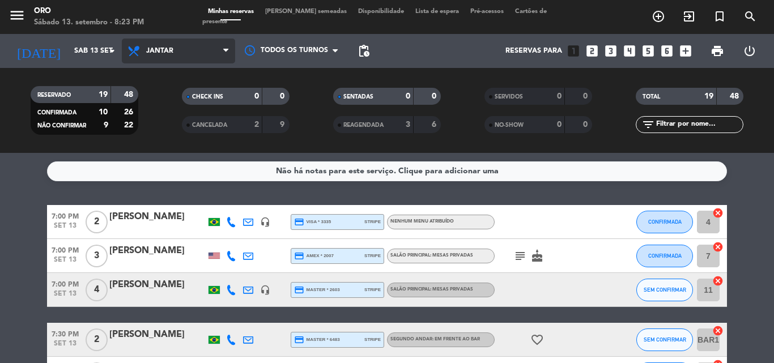
click at [226, 49] on icon at bounding box center [225, 50] width 5 height 9
click at [192, 101] on div "menu Oro Sábado 13. setembro - 8:23 PM Minhas reservas Mesas semeadas Disponibi…" at bounding box center [387, 76] width 774 height 153
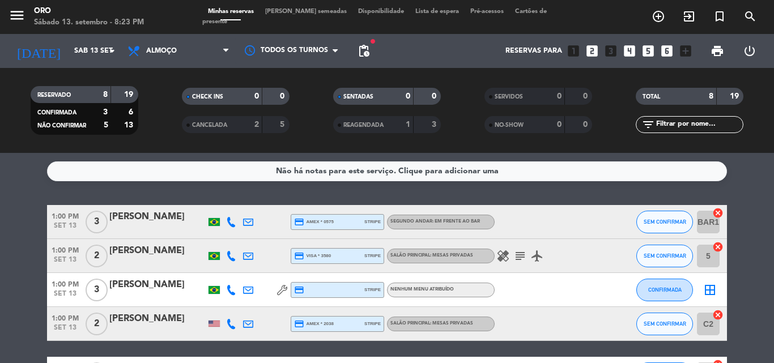
click at [170, 223] on div "[PERSON_NAME]" at bounding box center [157, 217] width 96 height 15
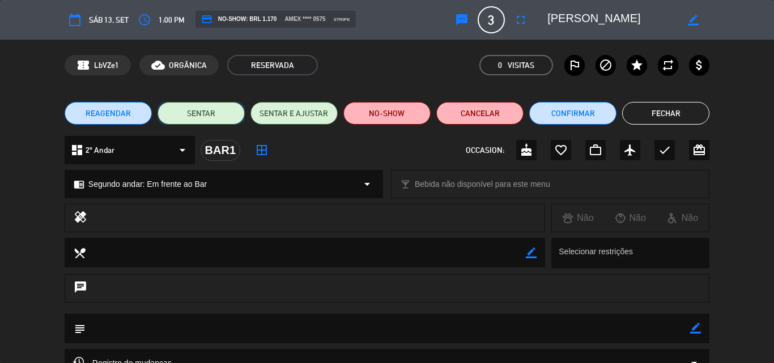
click at [196, 111] on button "SENTAR" at bounding box center [201, 113] width 87 height 23
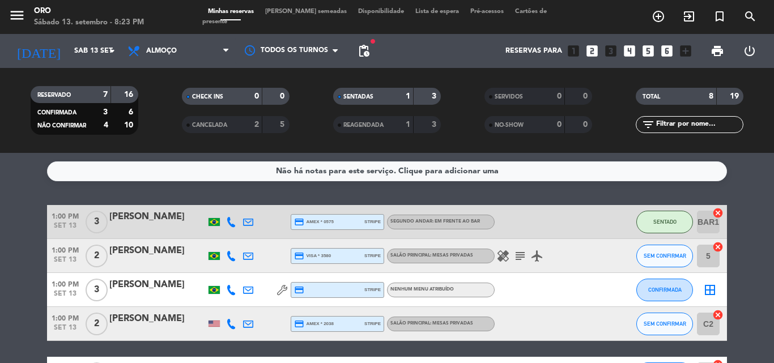
click at [145, 225] on div at bounding box center [157, 229] width 96 height 9
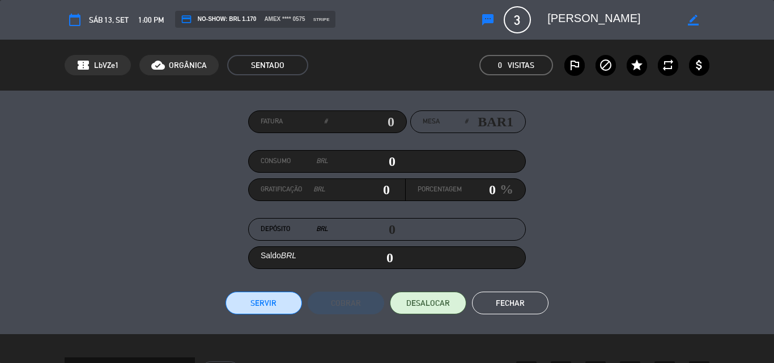
click at [386, 160] on input "0" at bounding box center [361, 161] width 67 height 17
type input "30"
type input "360"
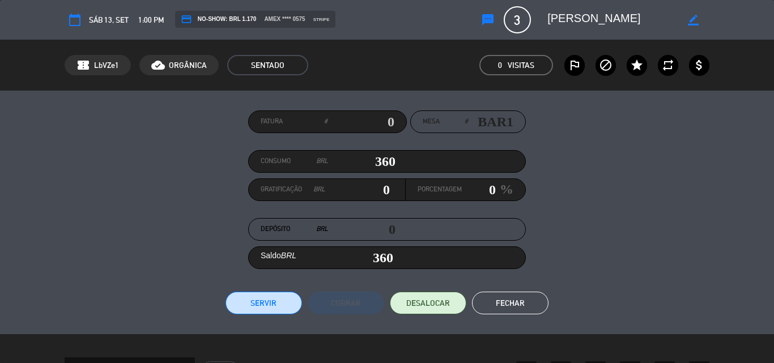
type input "3690"
type input "3,690"
type input "36930"
type input "36,930"
type input "3693"
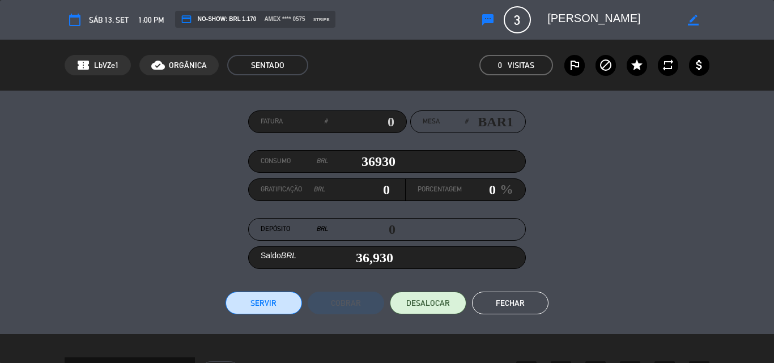
type input "3,693"
type input "3693.8"
type input "3,693.8"
type input "3693.8"
click at [270, 303] on button "Servir" at bounding box center [264, 303] width 77 height 23
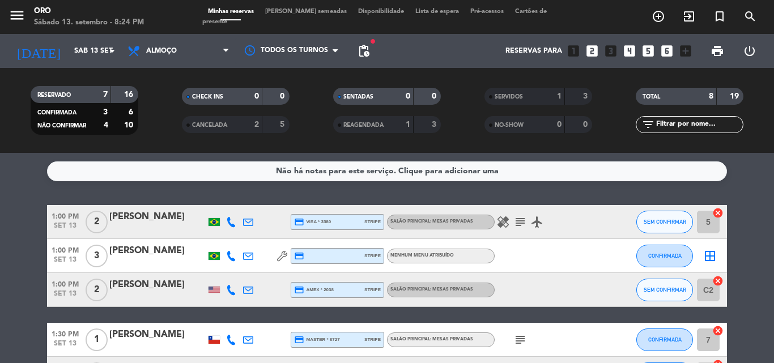
click at [141, 225] on div "[PERSON_NAME]" at bounding box center [157, 217] width 96 height 15
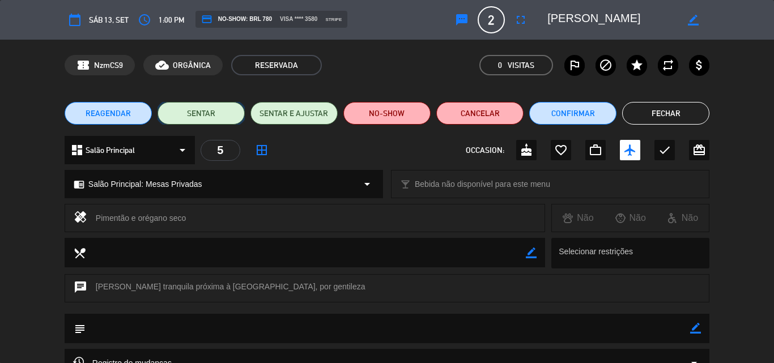
click at [206, 111] on button "SENTAR" at bounding box center [201, 113] width 87 height 23
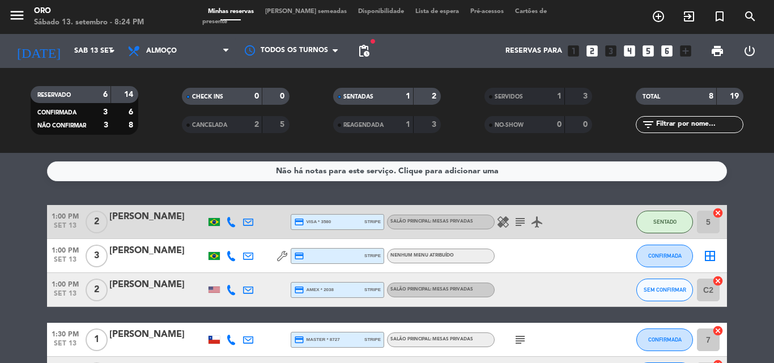
click at [155, 218] on div "[PERSON_NAME]" at bounding box center [157, 217] width 96 height 15
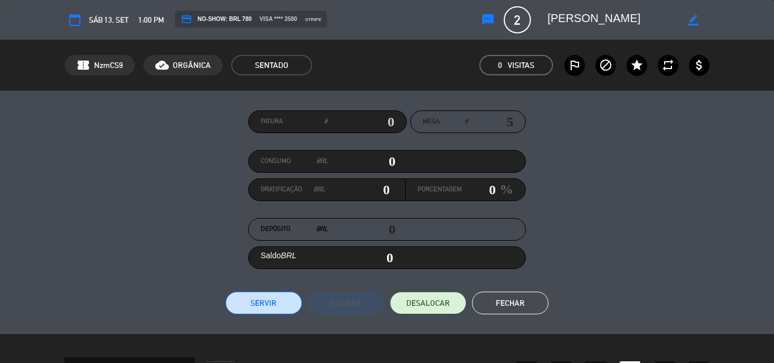
click at [383, 161] on input "0" at bounding box center [361, 161] width 67 height 17
type input "20"
type input "260"
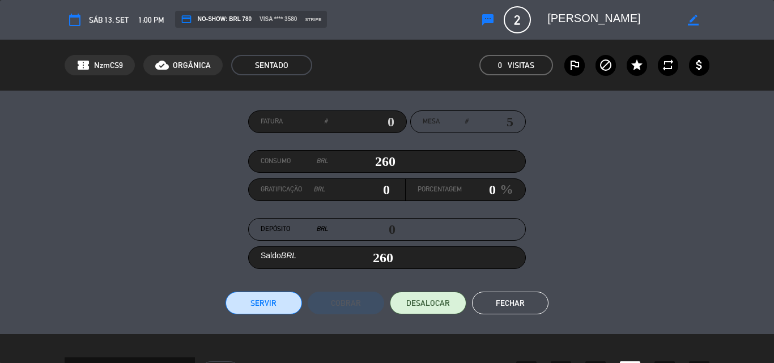
type input "2610"
type input "2,610"
type input "26100"
type input "26,100"
type input "2610"
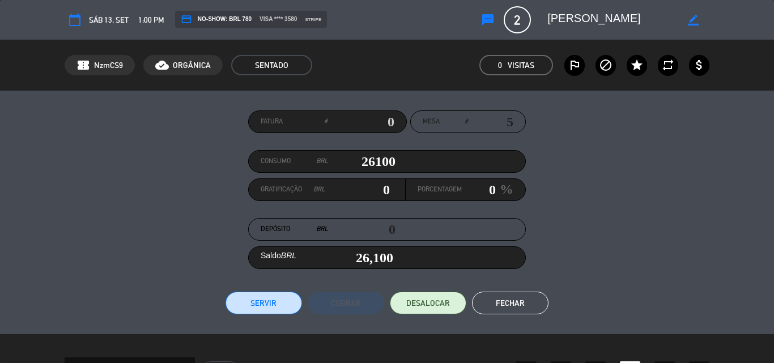
type input "2,610"
type input "2610.5"
type input "2,610.5"
type input "2610.5"
click at [264, 304] on button "Servir" at bounding box center [264, 303] width 77 height 23
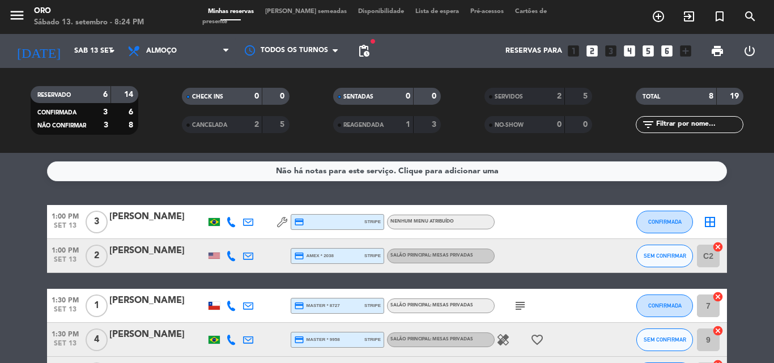
click at [150, 223] on div "[PERSON_NAME]" at bounding box center [157, 217] width 96 height 15
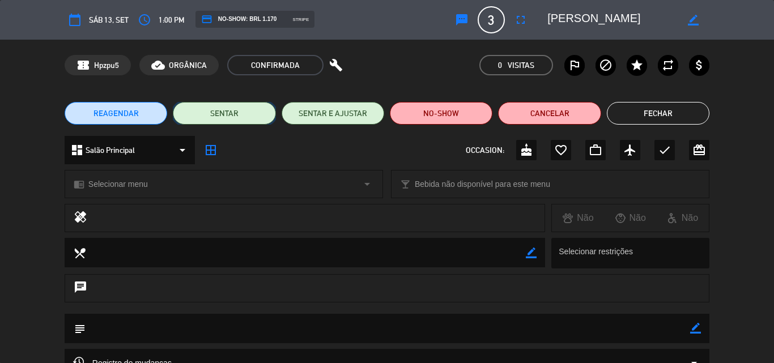
click at [218, 111] on button "SENTAR" at bounding box center [224, 113] width 103 height 23
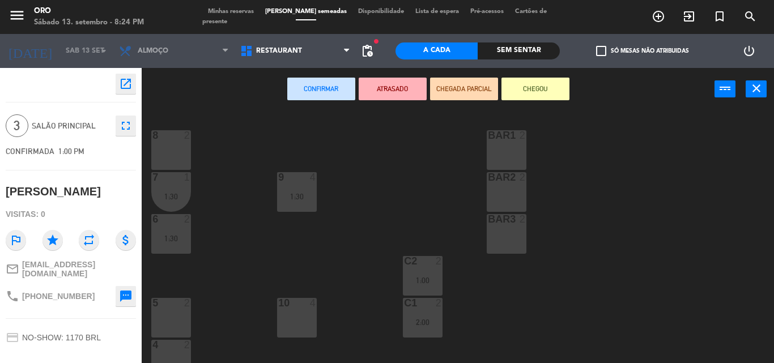
click at [289, 321] on div "10 4" at bounding box center [297, 318] width 40 height 40
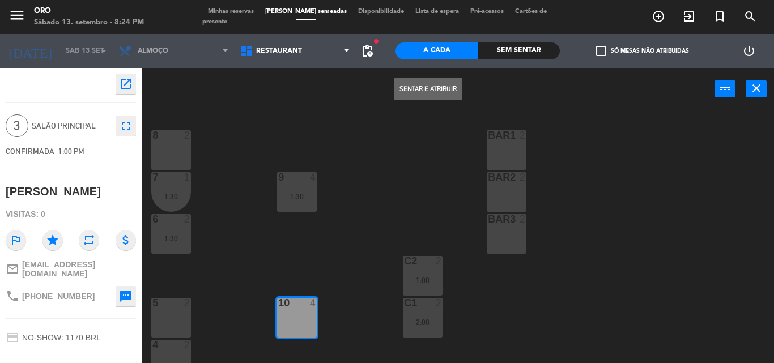
click at [420, 88] on button "Sentar e Atribuir" at bounding box center [429, 89] width 68 height 23
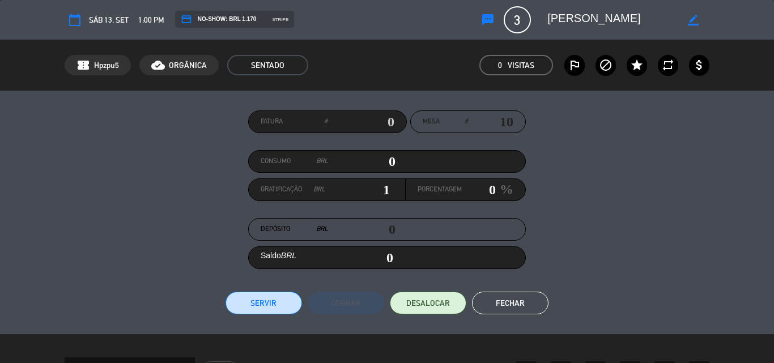
click at [385, 162] on input "0" at bounding box center [361, 161] width 67 height 17
type input "30"
type input "0"
type input "30"
type input "340"
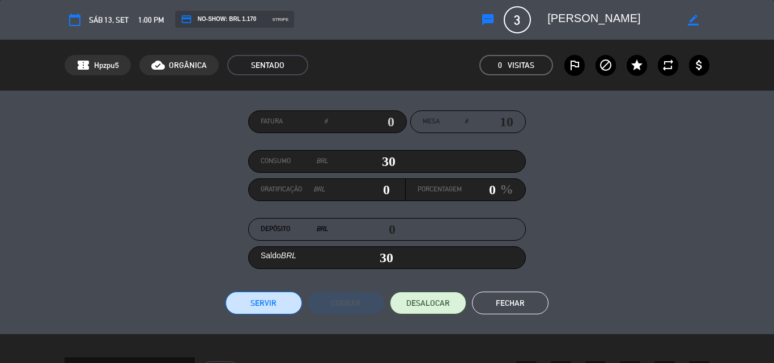
type input "340"
type input "3440"
type input "3,440"
type input "34480"
type input "34,480"
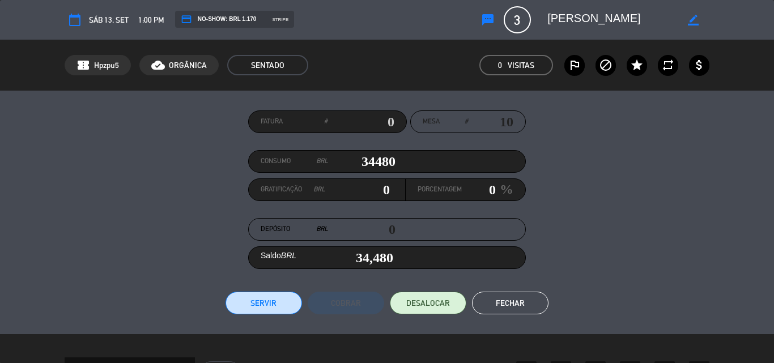
type input "3448"
type input "3,448"
type input "3448.8"
type input "3,448.8"
type input "3448.85"
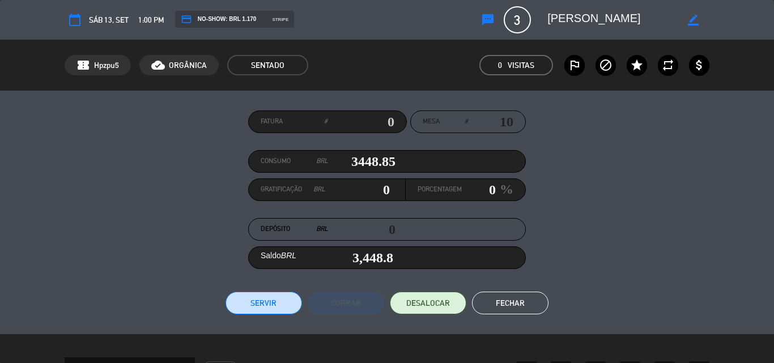
type input "3,448.85"
type input "3448.85"
click at [269, 302] on button "Servir" at bounding box center [264, 303] width 77 height 23
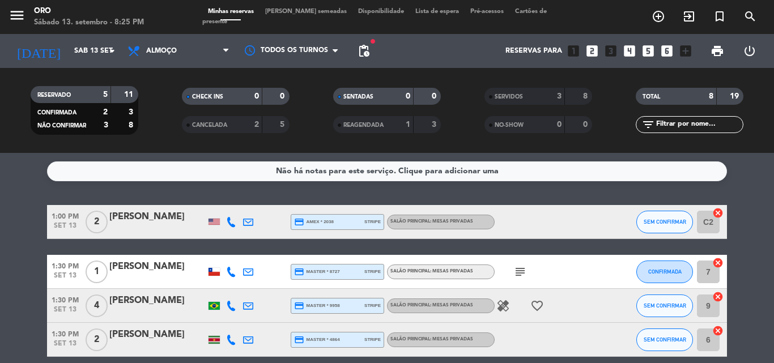
click at [145, 224] on div "[PERSON_NAME]" at bounding box center [157, 217] width 96 height 15
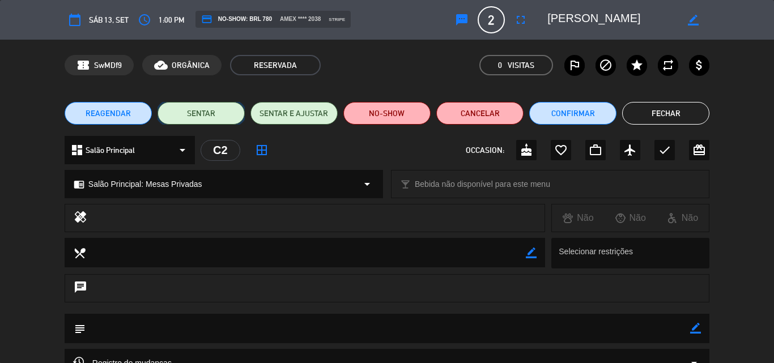
click at [206, 113] on button "SENTAR" at bounding box center [201, 113] width 87 height 23
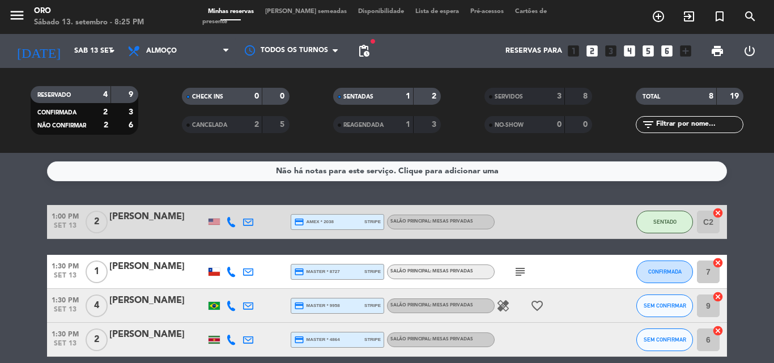
click at [155, 218] on div "[PERSON_NAME]" at bounding box center [157, 217] width 96 height 15
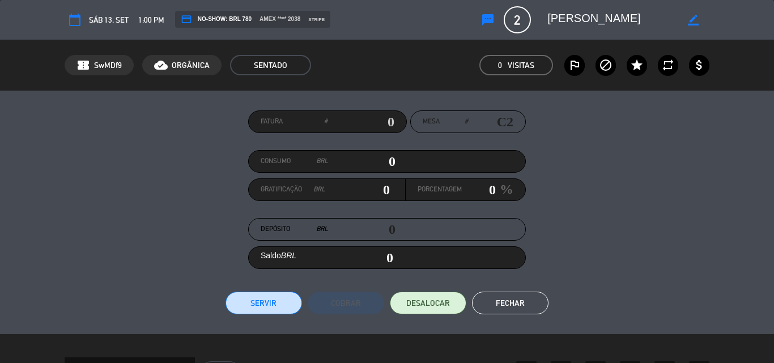
click at [383, 161] on input "0" at bounding box center [361, 161] width 67 height 17
type input "20"
type input "230"
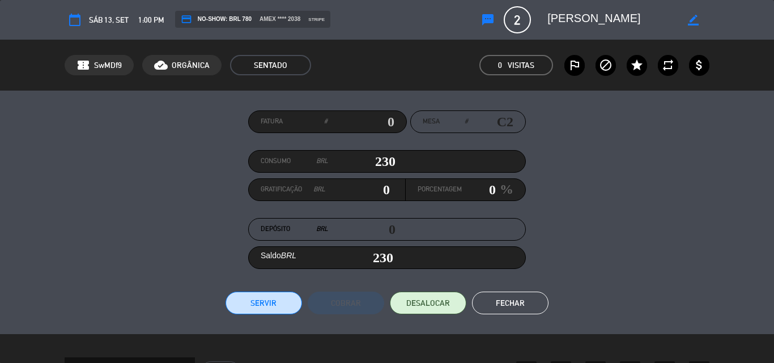
type input "2370"
type input "2,370"
type input "23740"
type input "23,740"
type input "2374"
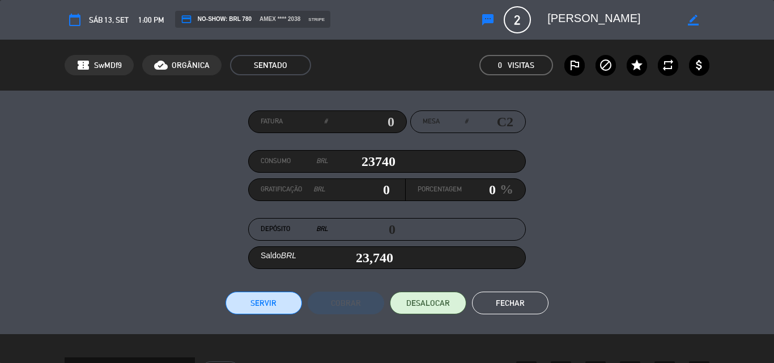
type input "2,374"
type input "2374.7"
type input "2,374.7"
type input "2374.75"
type input "2,374.75"
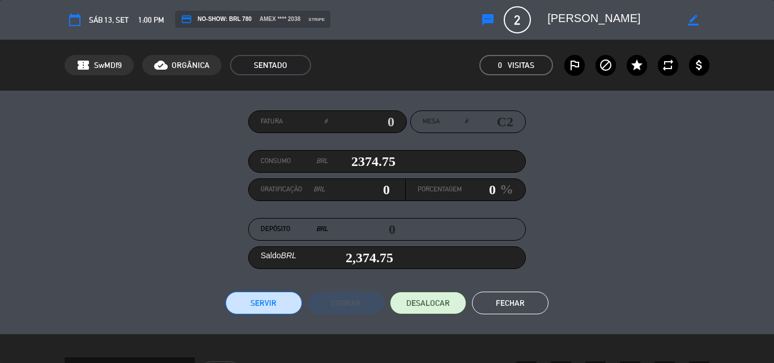
type input "2374.75"
click at [261, 306] on button "Servir" at bounding box center [264, 303] width 77 height 23
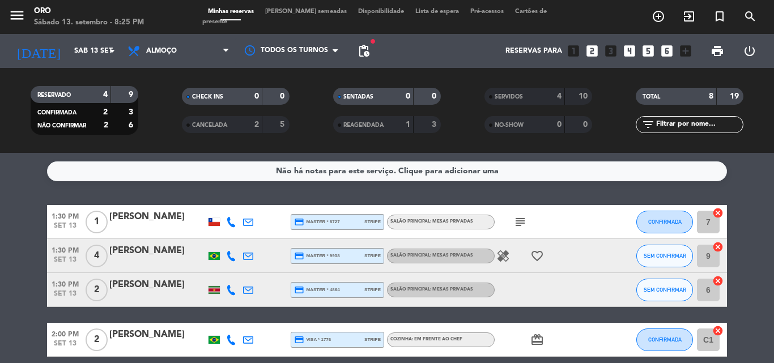
click at [141, 225] on div "[PERSON_NAME]" at bounding box center [157, 217] width 96 height 15
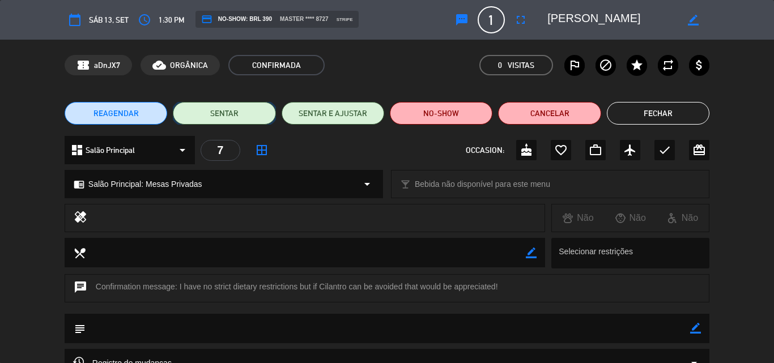
click at [233, 112] on button "SENTAR" at bounding box center [224, 113] width 103 height 23
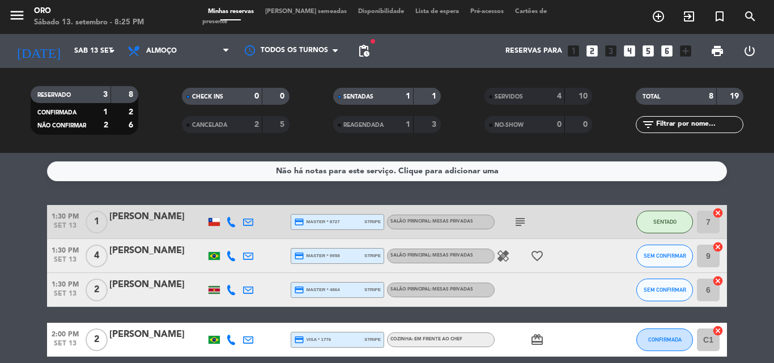
click at [150, 222] on div "[PERSON_NAME]" at bounding box center [157, 217] width 96 height 15
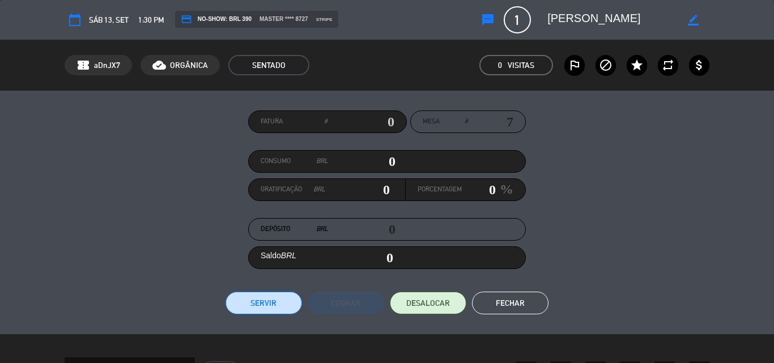
click at [382, 160] on input "0" at bounding box center [361, 161] width 67 height 17
type input "10"
type input "140"
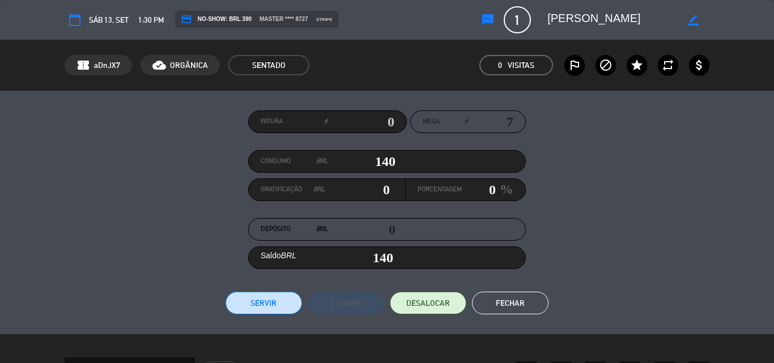
type input "1430"
type input "1,430"
type input "14310"
type input "14,310"
type input "1431"
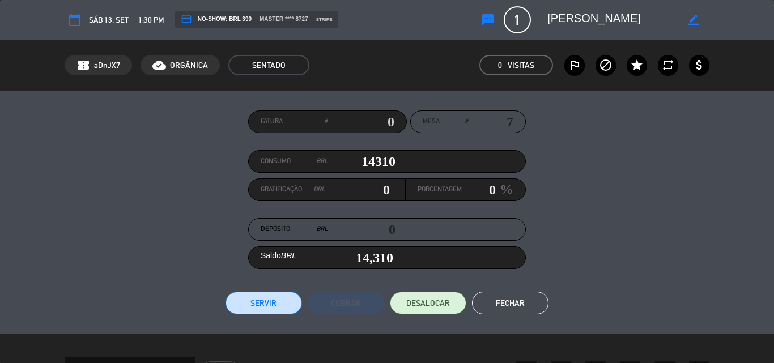
type input "1,431"
type input "1431.7"
type input "1,431.7"
type input "1431.75"
type input "1,431.75"
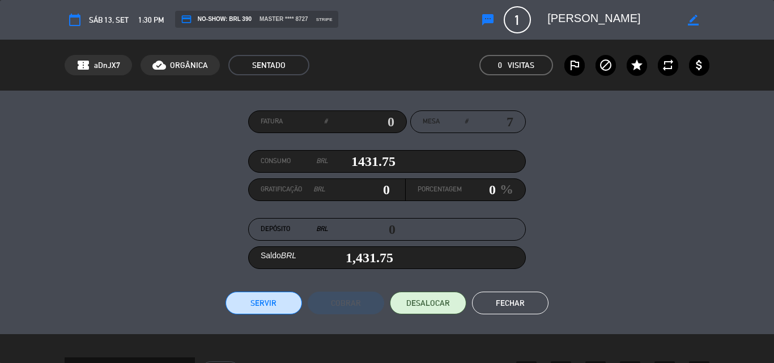
type input "1431.75"
click at [262, 299] on button "Servir" at bounding box center [264, 303] width 77 height 23
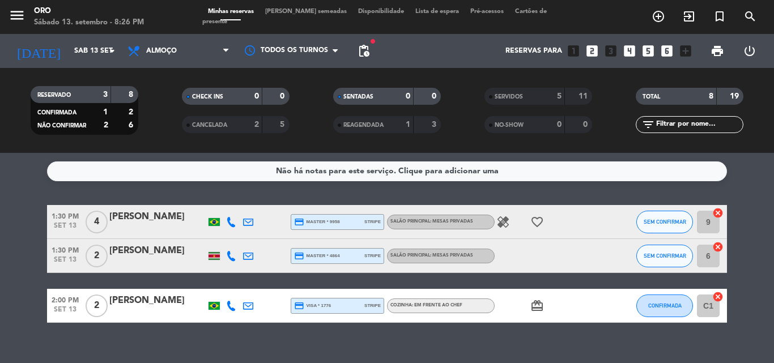
click at [150, 225] on div "[PERSON_NAME]" at bounding box center [157, 217] width 96 height 15
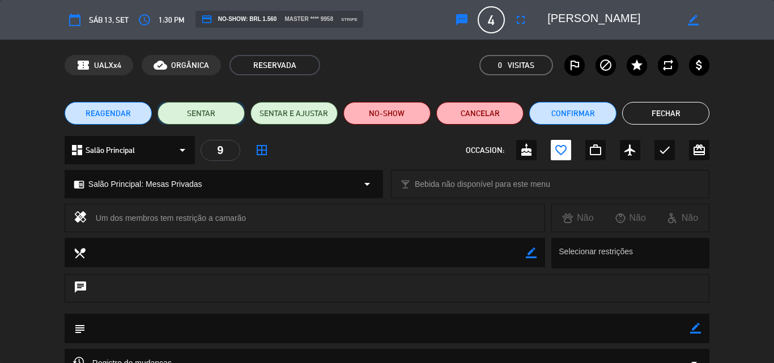
click at [193, 110] on button "SENTAR" at bounding box center [201, 113] width 87 height 23
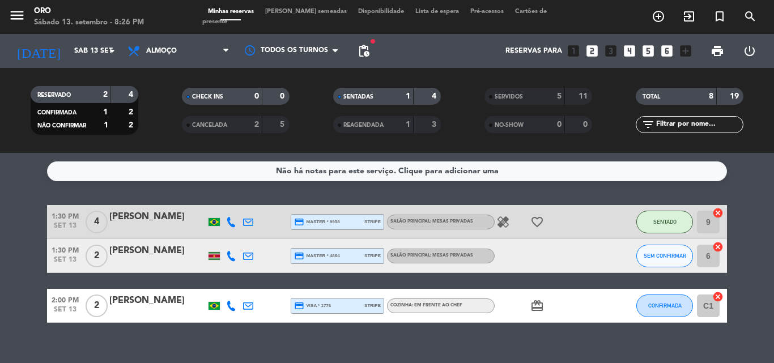
click at [153, 222] on div "[PERSON_NAME]" at bounding box center [157, 217] width 96 height 15
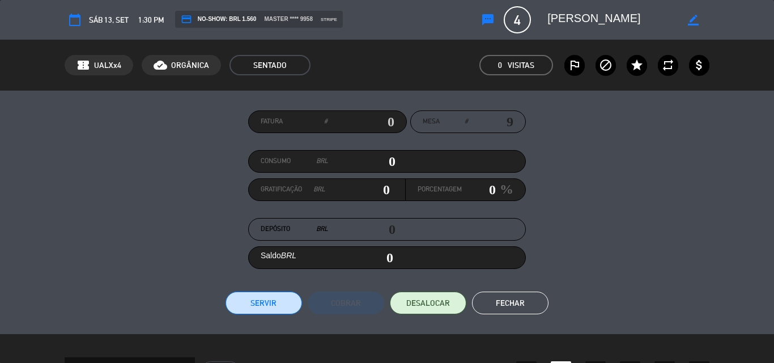
click at [383, 165] on input "0" at bounding box center [361, 161] width 67 height 17
type input "40"
type input "430"
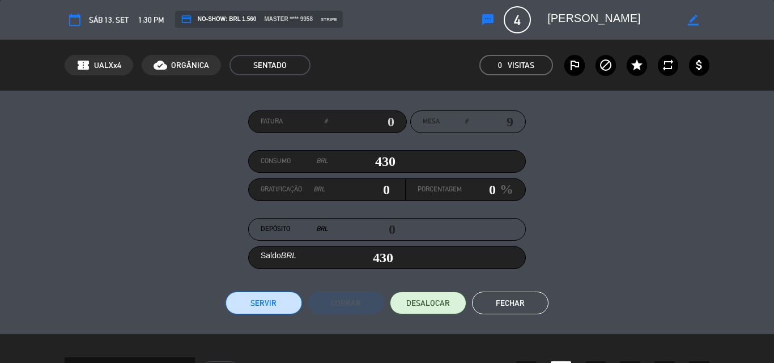
type input "4360"
type input "4,360"
type input "43610"
type input "43,610"
type input "4361"
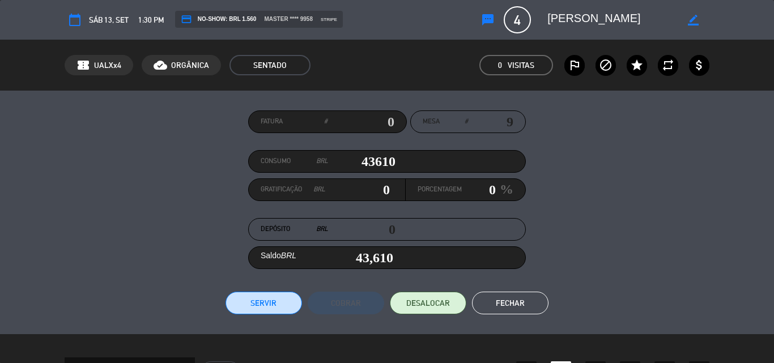
type input "4,361"
type input "4361.9"
type input "4,361.9"
type input "4361.95"
type input "4,361.95"
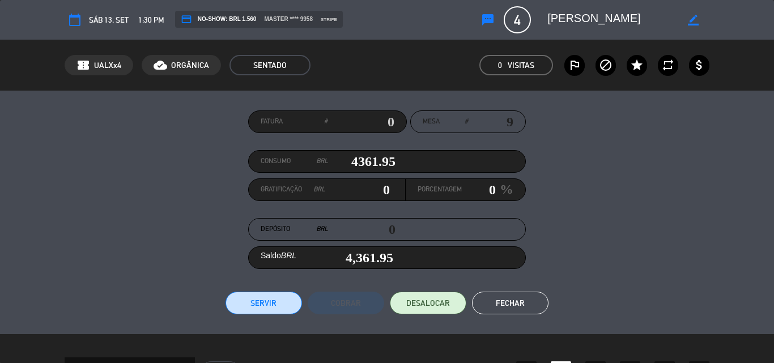
type input "4361.95"
click at [258, 306] on button "Servir" at bounding box center [264, 303] width 77 height 23
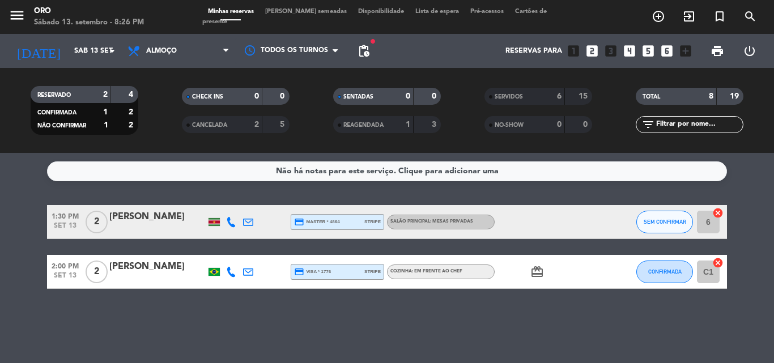
click at [160, 272] on div "[PERSON_NAME]" at bounding box center [157, 267] width 96 height 15
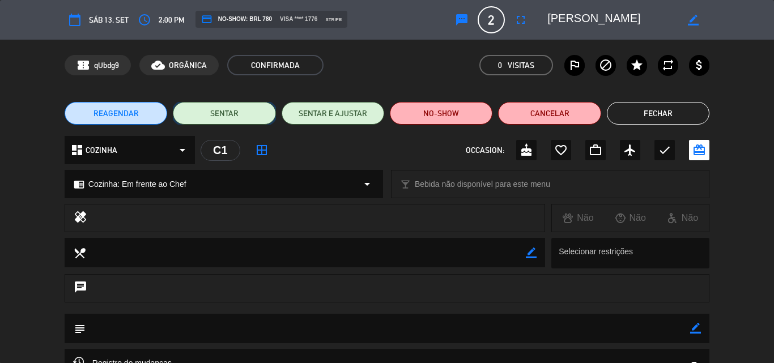
click at [222, 112] on button "SENTAR" at bounding box center [224, 113] width 103 height 23
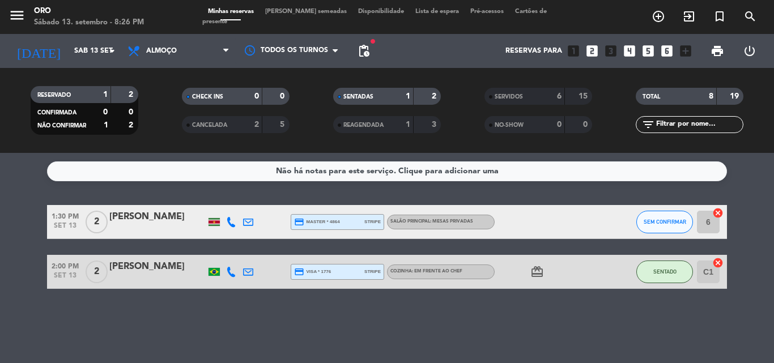
click at [132, 274] on div "[PERSON_NAME]" at bounding box center [157, 267] width 96 height 15
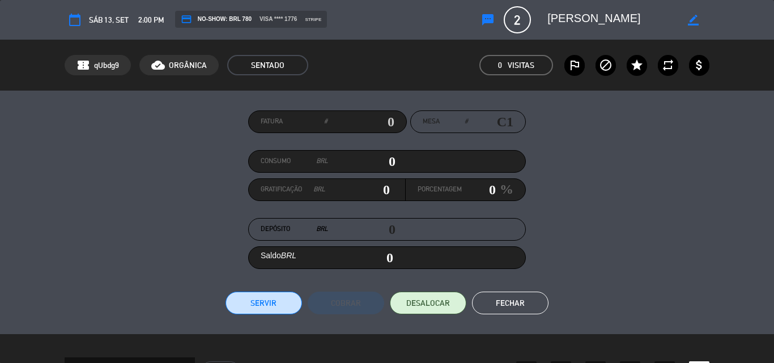
click at [386, 163] on input "0" at bounding box center [361, 161] width 67 height 17
type input "30"
type input "320"
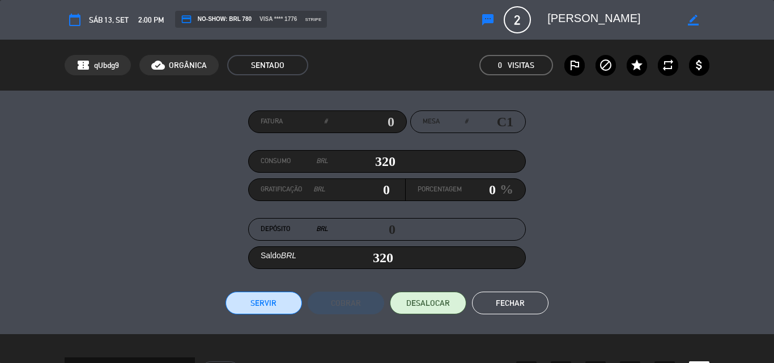
type input "3280"
type input "3,280"
type input "32850"
type input "32,850"
type input "3285"
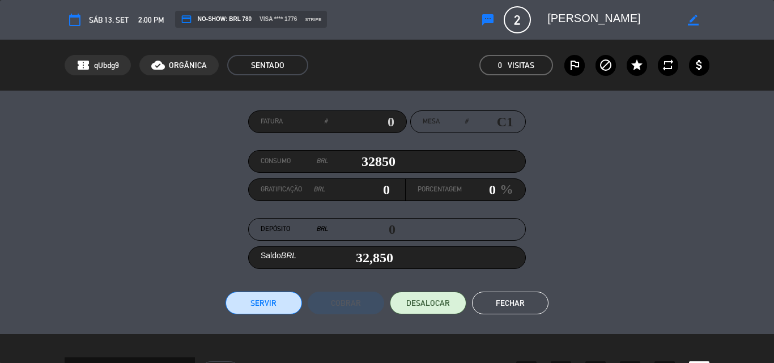
type input "3,285"
type input "3285.5"
type input "3,285.5"
type input "3285.55"
type input "3,285.55"
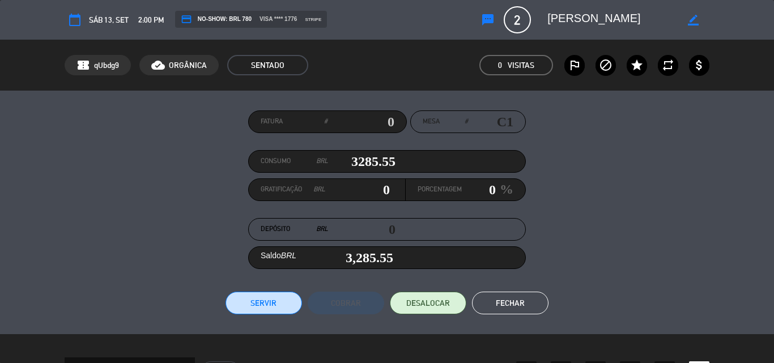
type input "3285.55"
click at [269, 304] on button "Servir" at bounding box center [264, 303] width 77 height 23
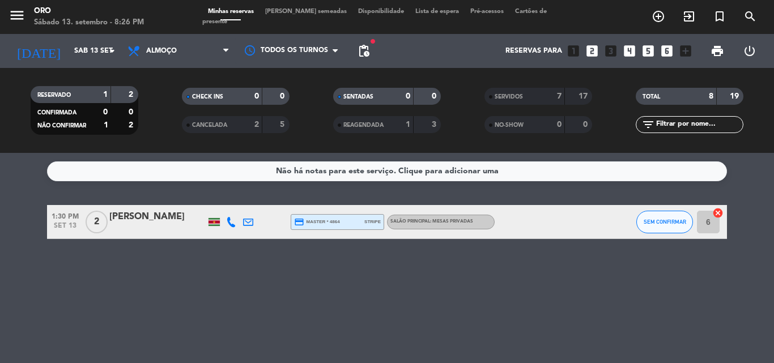
click at [121, 223] on div "[PERSON_NAME]" at bounding box center [157, 217] width 96 height 15
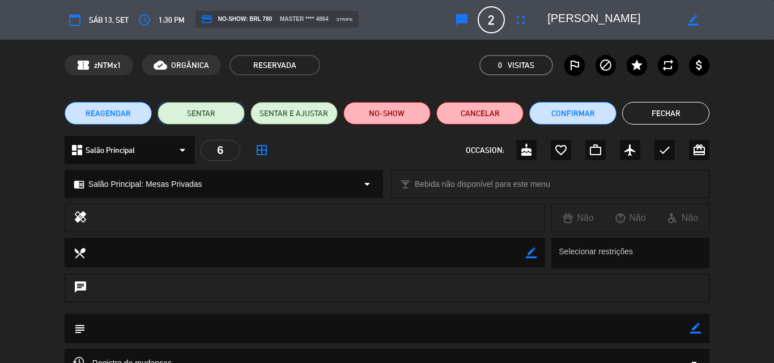
click at [204, 109] on button "SENTAR" at bounding box center [201, 113] width 87 height 23
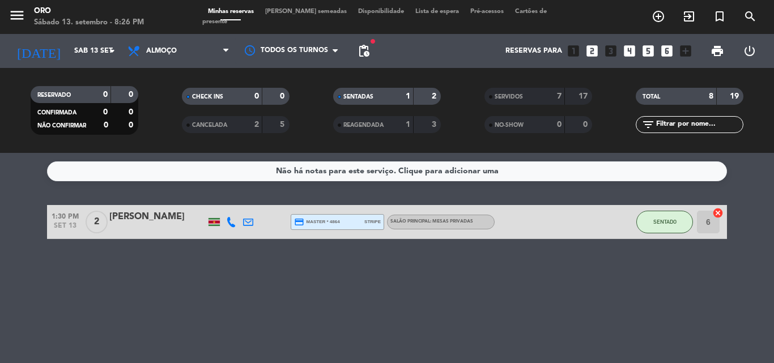
click at [156, 223] on div "[PERSON_NAME]" at bounding box center [157, 217] width 96 height 15
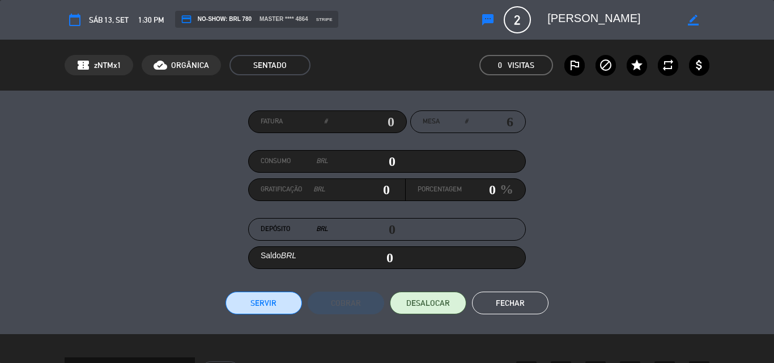
click at [387, 160] on input "0" at bounding box center [361, 161] width 67 height 17
type input "20"
type input "260"
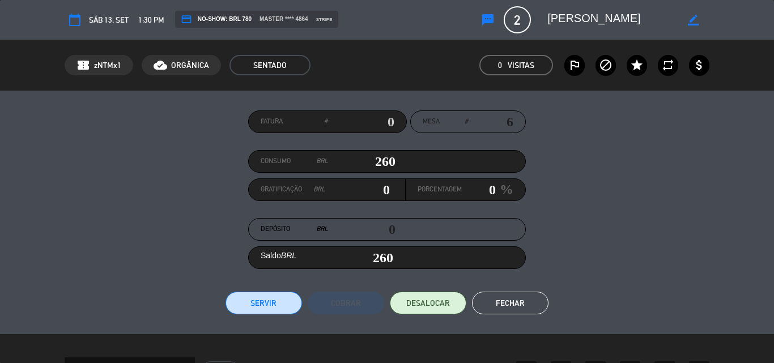
type input "2600"
type input "2,600"
type input "26060"
type input "26,060"
type input "2600"
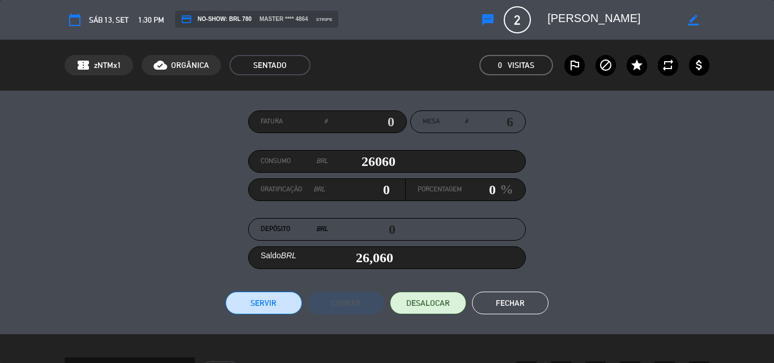
type input "2,600"
type input "26030"
type input "26,030"
type input "2603"
type input "2,603"
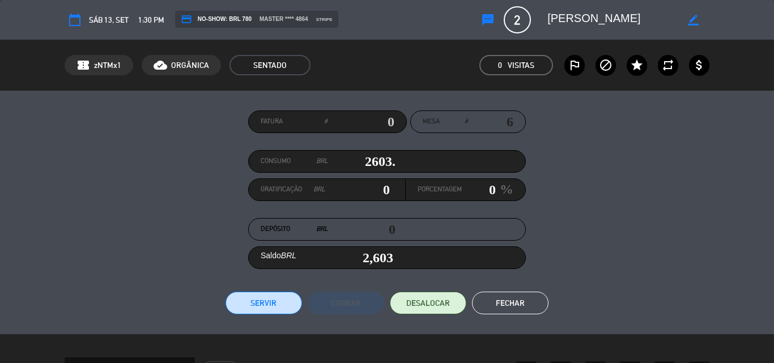
type input "2603.6"
type input "2,603.6"
type input "2603.6"
click at [269, 302] on button "Servir" at bounding box center [264, 303] width 77 height 23
